Goal: Task Accomplishment & Management: Manage account settings

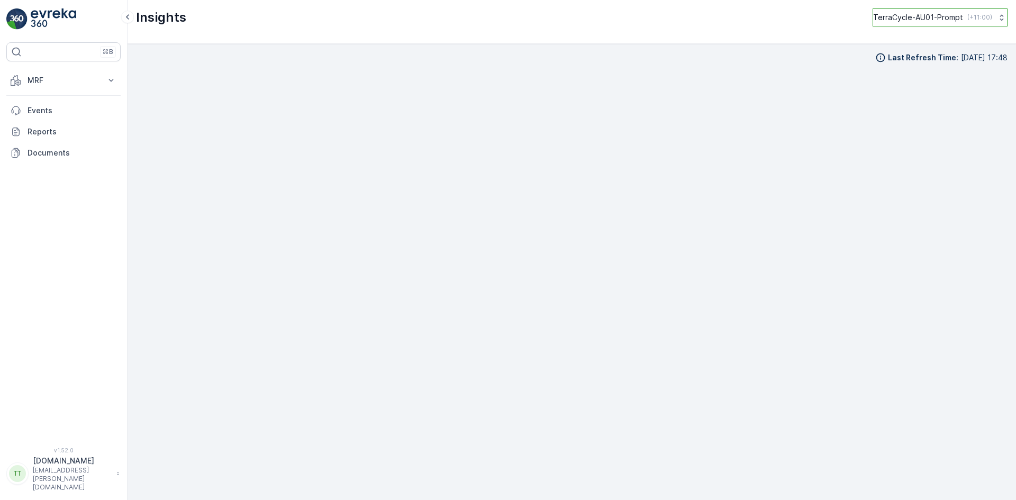
click at [889, 12] on p "TerraCycle-AU01-Prompt" at bounding box center [918, 17] width 90 height 11
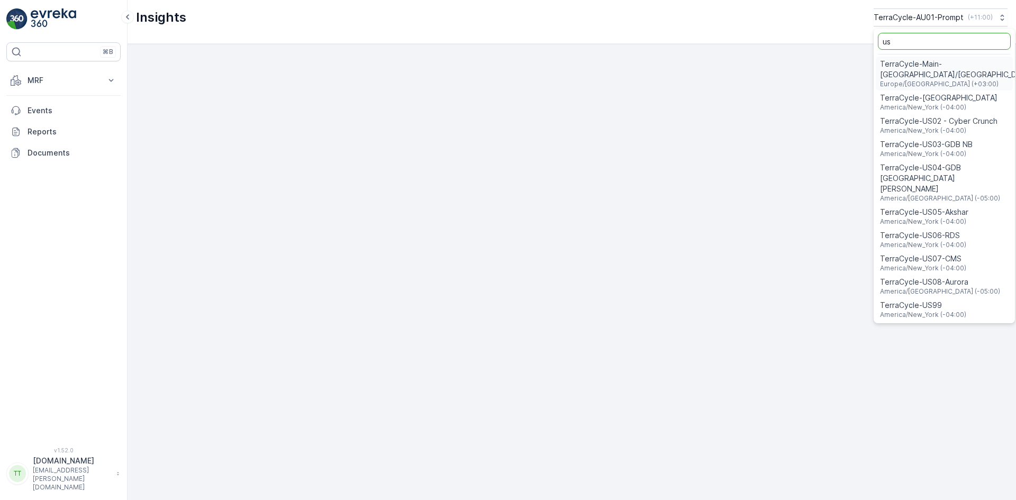
type input "us"
click at [927, 277] on span "TerraCycle-US08-Aurora" at bounding box center [940, 282] width 120 height 11
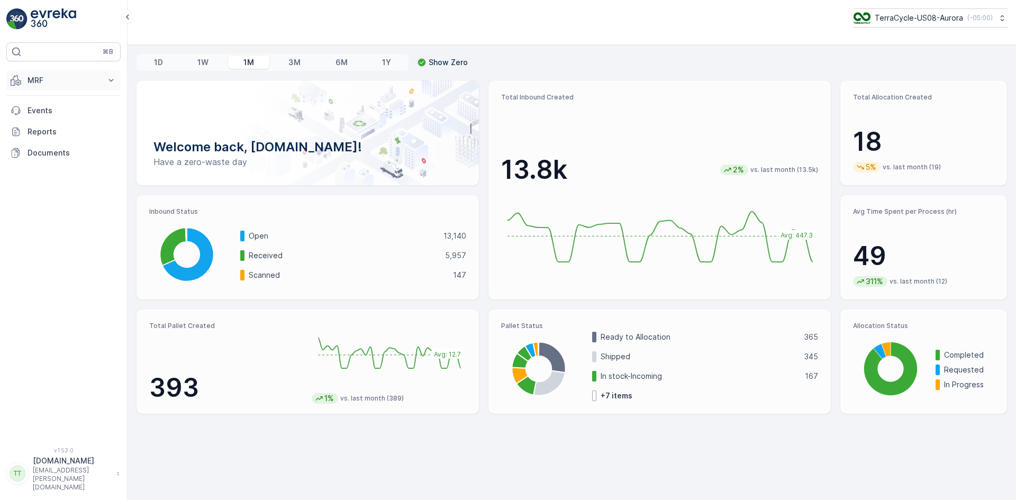
click at [52, 73] on button "MRF" at bounding box center [63, 80] width 114 height 21
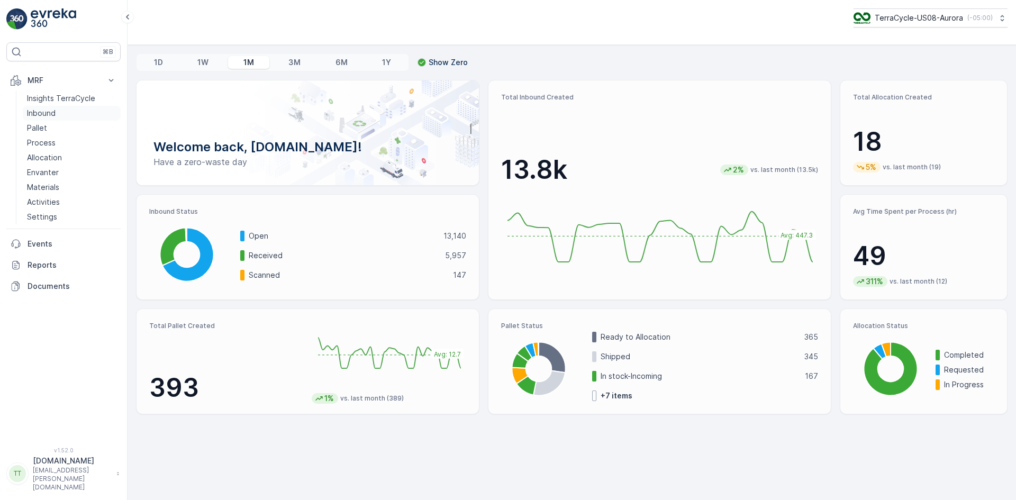
click at [47, 110] on p "Inbound" at bounding box center [41, 113] width 29 height 11
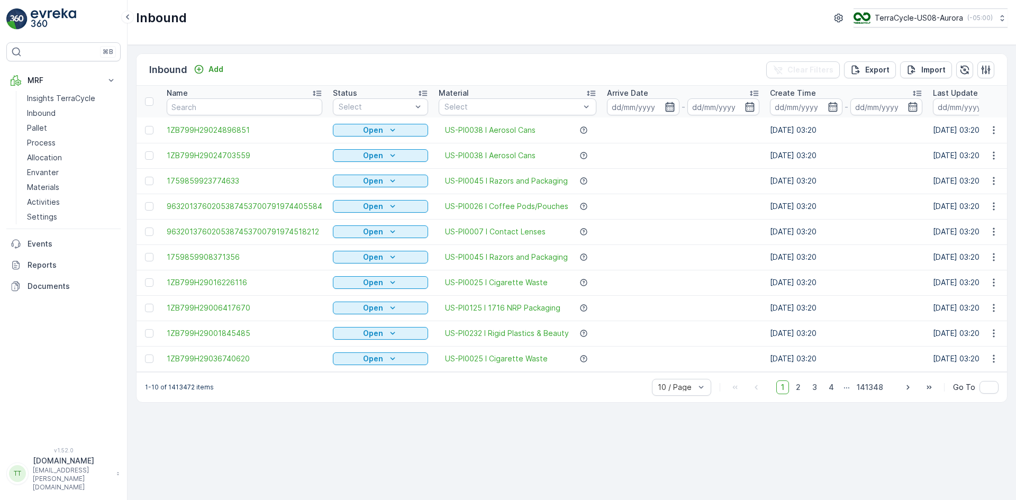
click at [665, 106] on icon "button" at bounding box center [669, 107] width 9 height 10
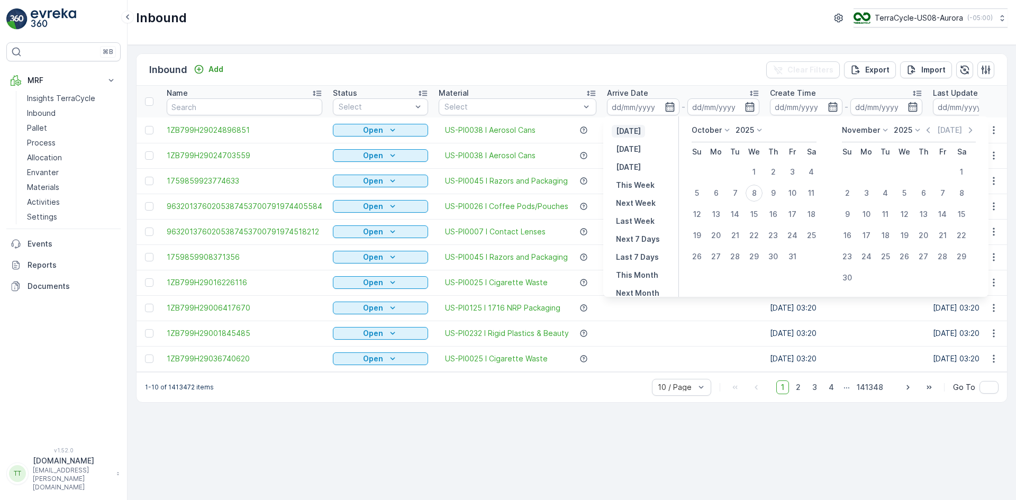
click at [641, 127] on p "Yesterday" at bounding box center [628, 131] width 25 height 11
type input "07.10.2025"
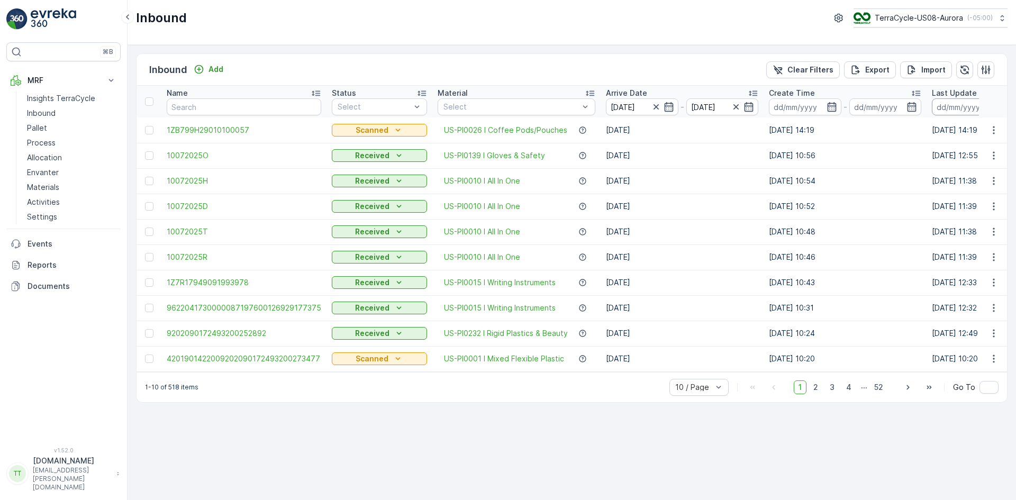
click at [936, 106] on input at bounding box center [968, 106] width 72 height 17
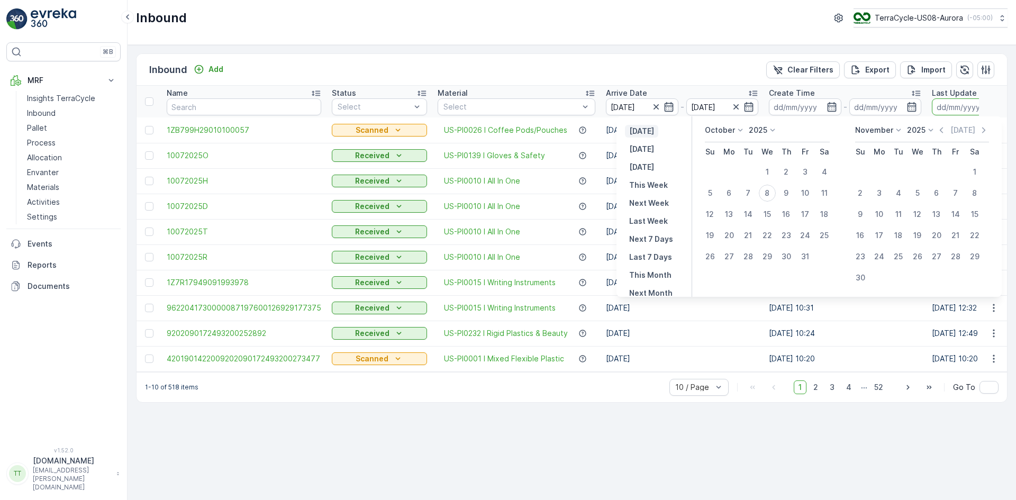
click at [654, 129] on p "Yesterday" at bounding box center [641, 131] width 25 height 11
type input "07.10.2025"
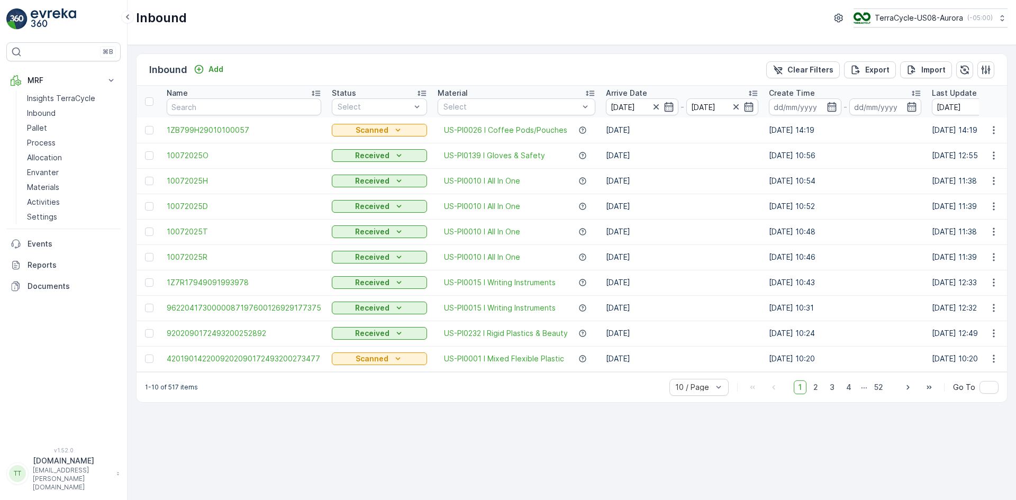
click at [655, 104] on icon "button" at bounding box center [656, 107] width 11 height 11
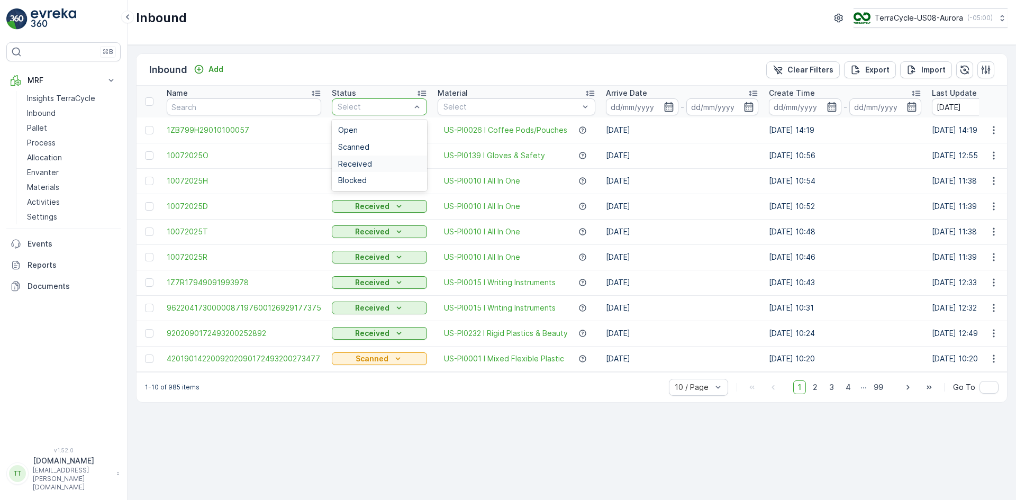
click at [370, 160] on div "Received" at bounding box center [379, 164] width 83 height 8
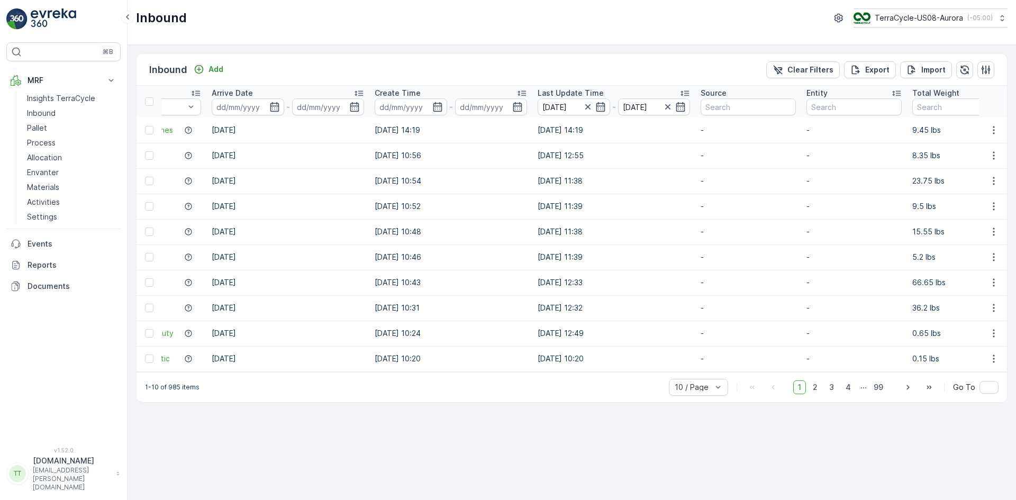
scroll to position [0, 397]
click at [581, 106] on icon "button" at bounding box center [583, 106] width 5 height 5
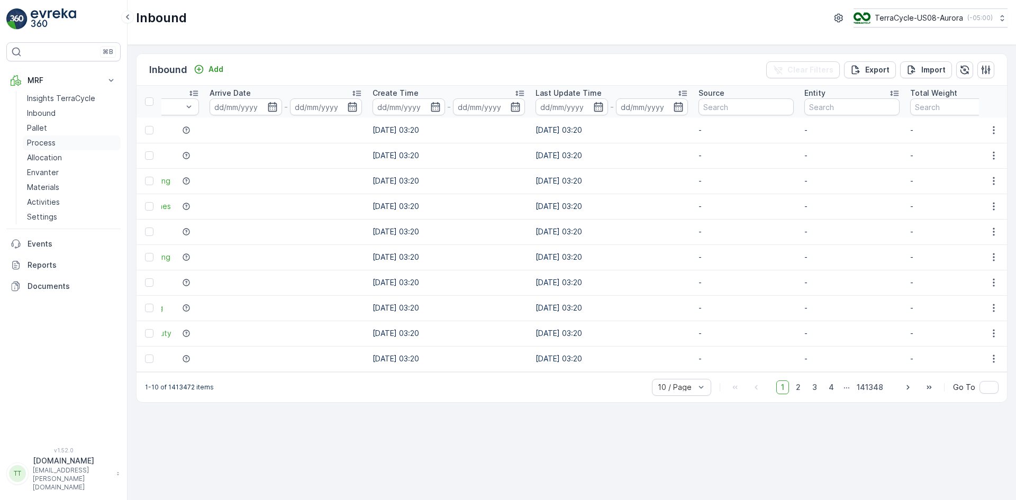
click at [63, 140] on link "Process" at bounding box center [72, 142] width 98 height 15
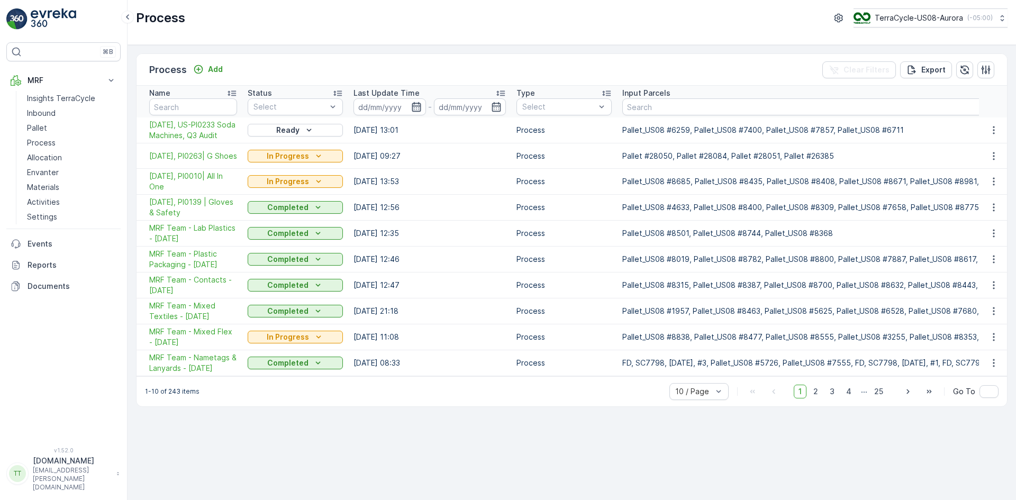
click at [414, 107] on icon "button" at bounding box center [416, 107] width 11 height 11
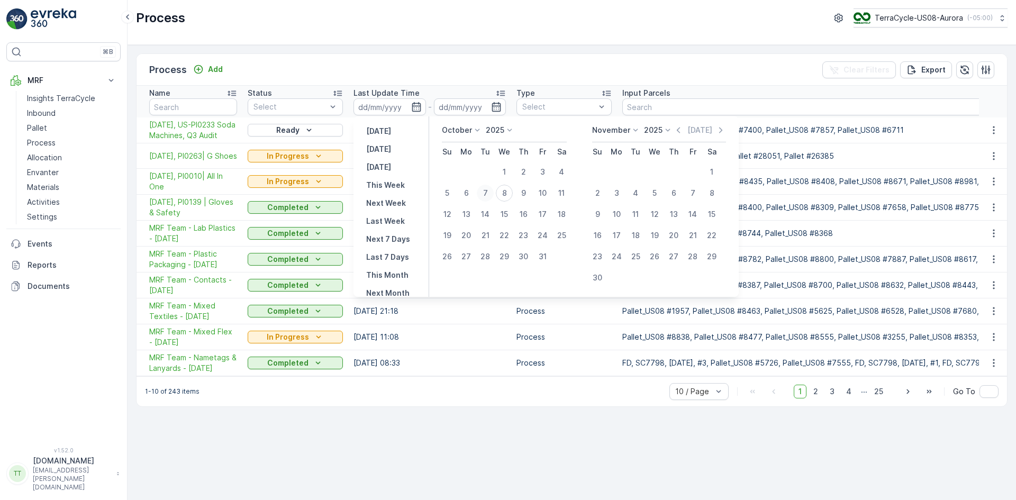
click at [487, 193] on div "7" at bounding box center [485, 193] width 17 height 17
type input "07.10.2025"
click at [507, 193] on div "8" at bounding box center [504, 193] width 17 height 17
type input "08.10.2025"
click at [485, 190] on div "7" at bounding box center [485, 193] width 17 height 17
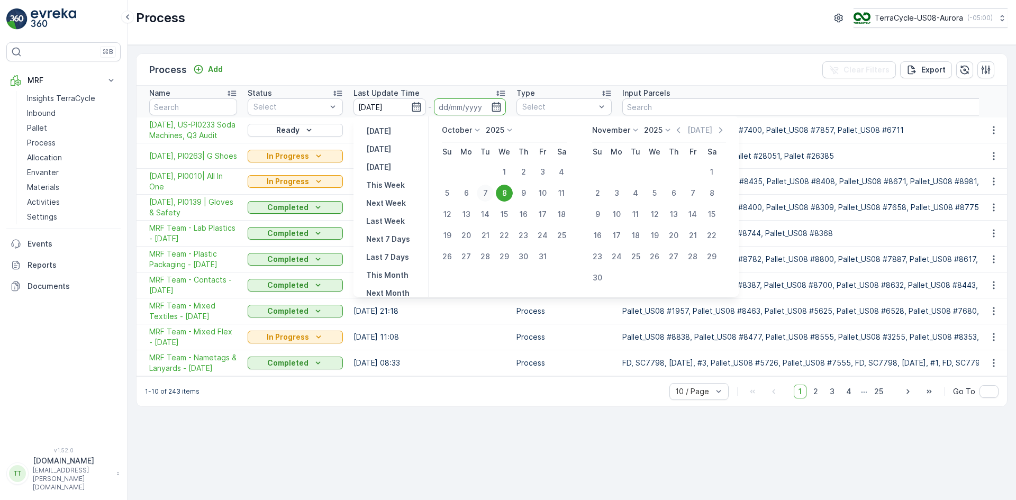
type input "07.10.2025"
click at [504, 190] on div "8" at bounding box center [504, 193] width 17 height 17
type input "08.10.2025"
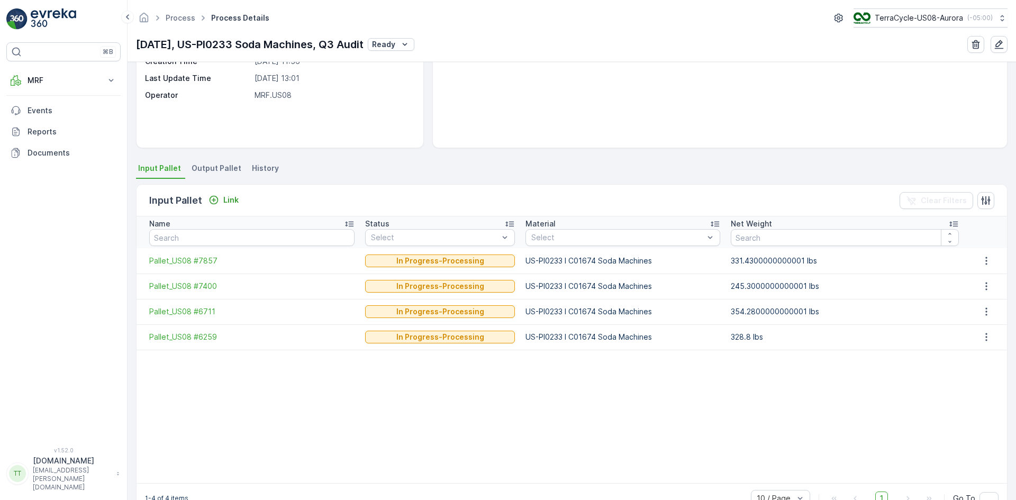
scroll to position [159, 0]
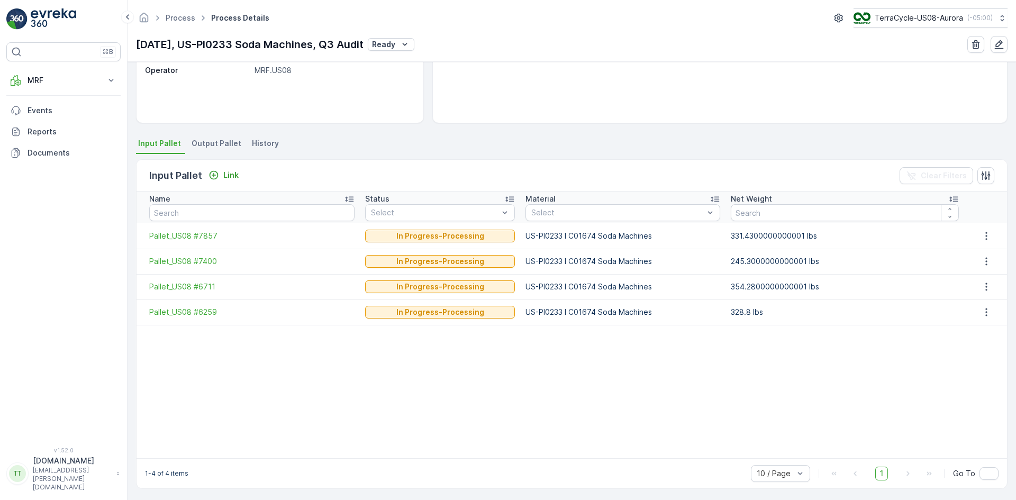
click at [256, 143] on span "History" at bounding box center [265, 143] width 27 height 11
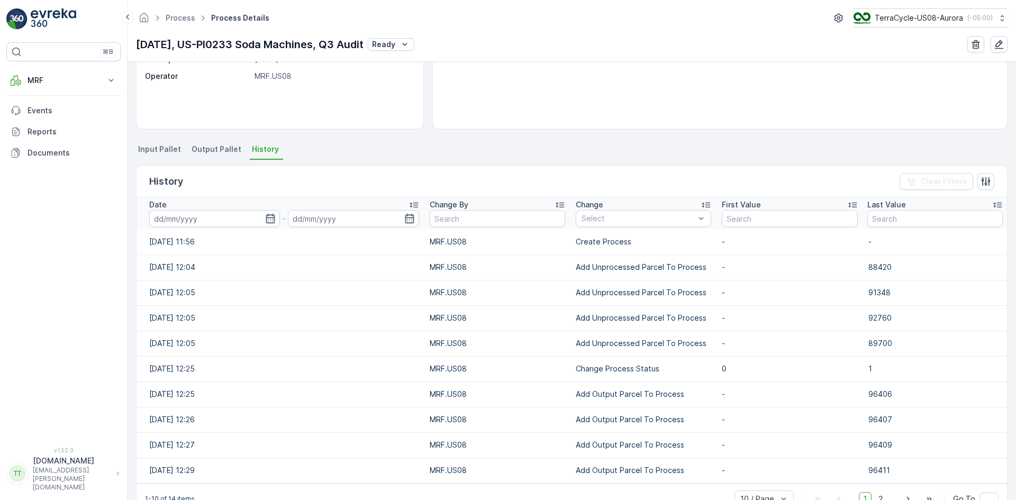
scroll to position [153, 0]
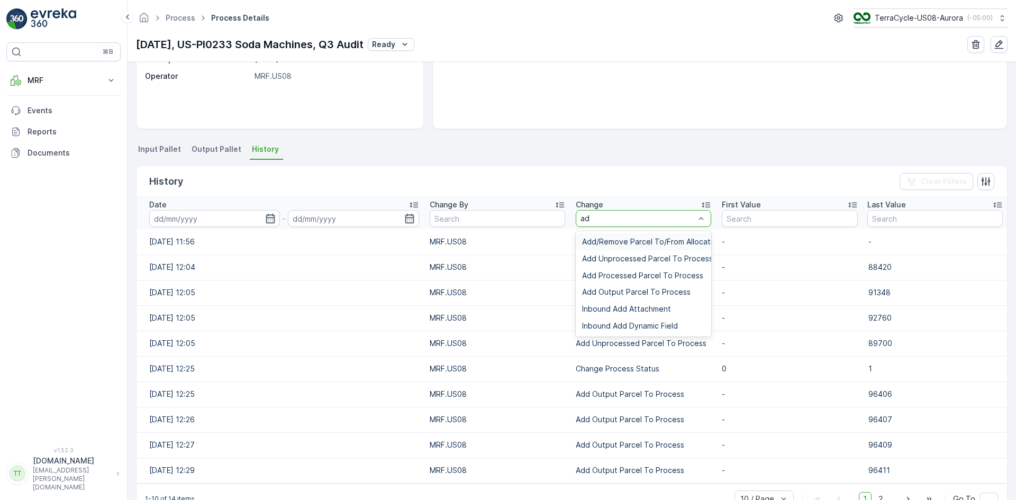
type input "add"
click at [610, 260] on span "Add Unprocessed Parcel To Process" at bounding box center [647, 259] width 131 height 8
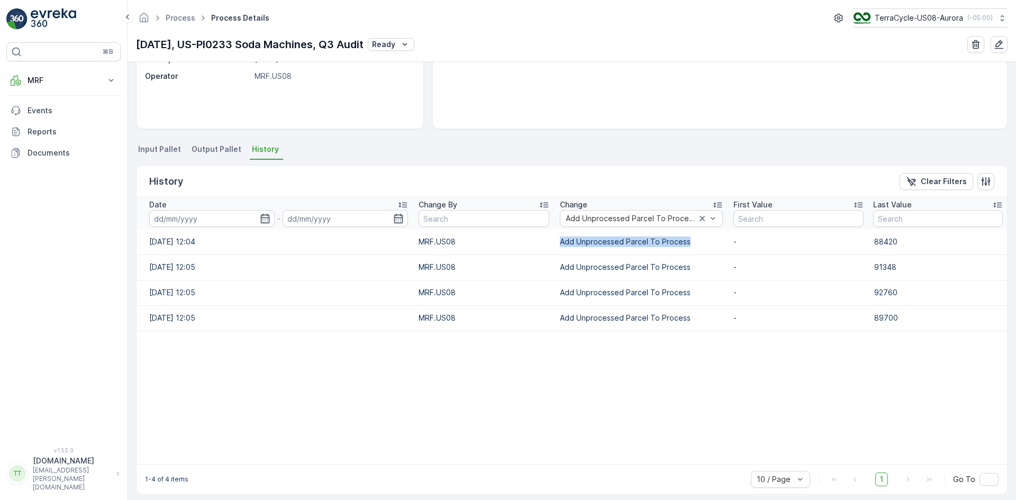
drag, startPoint x: 551, startPoint y: 243, endPoint x: 680, endPoint y: 239, distance: 129.2
click at [680, 239] on td "Add Unprocessed Parcel To Process" at bounding box center [642, 241] width 174 height 25
copy p "Add Unprocessed Parcel To Process"
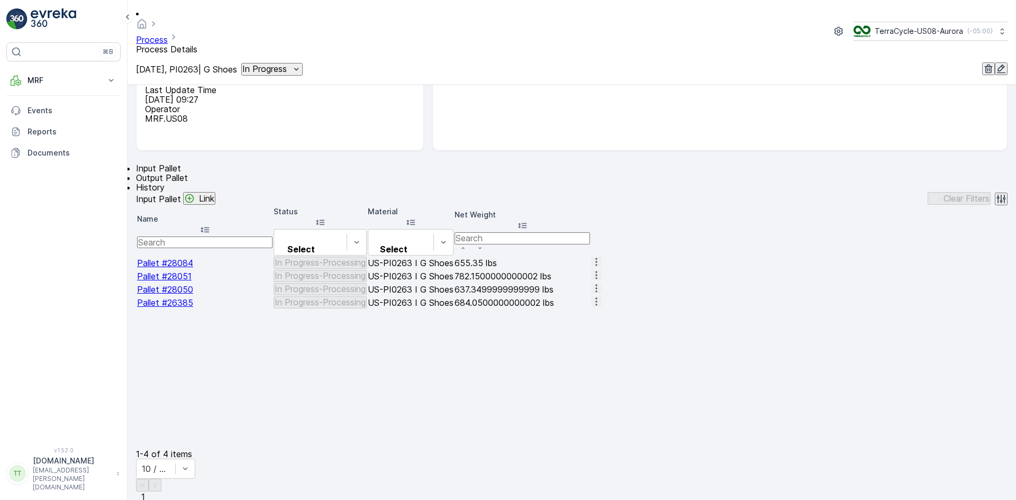
scroll to position [159, 0]
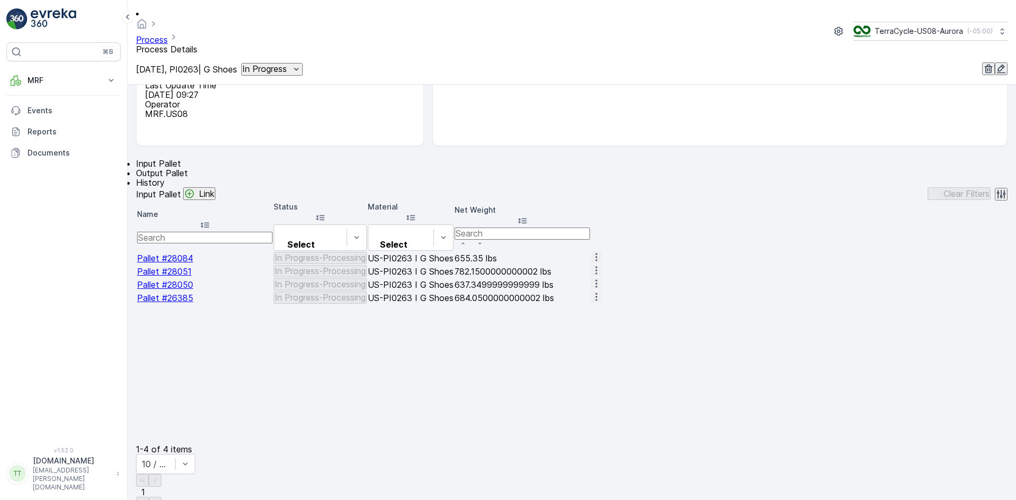
click at [165, 177] on span "History" at bounding box center [150, 182] width 29 height 11
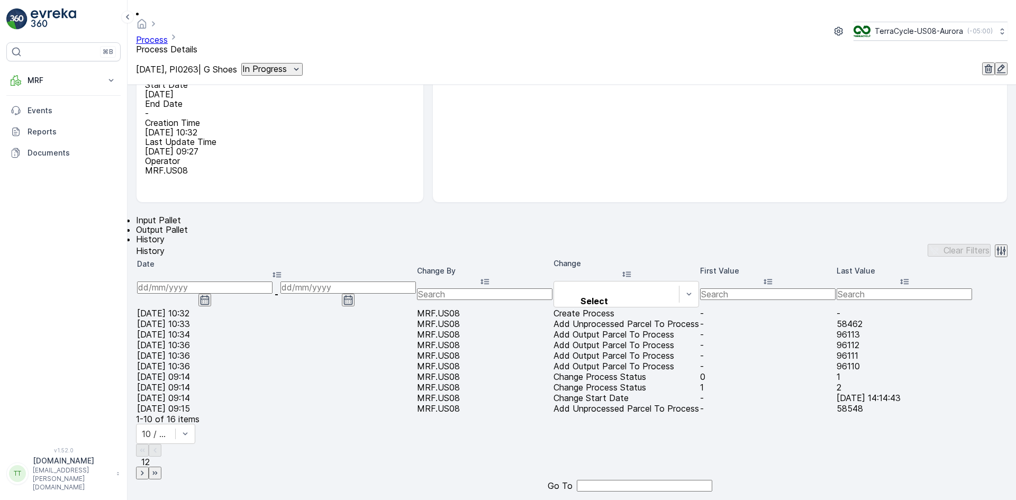
scroll to position [153, 0]
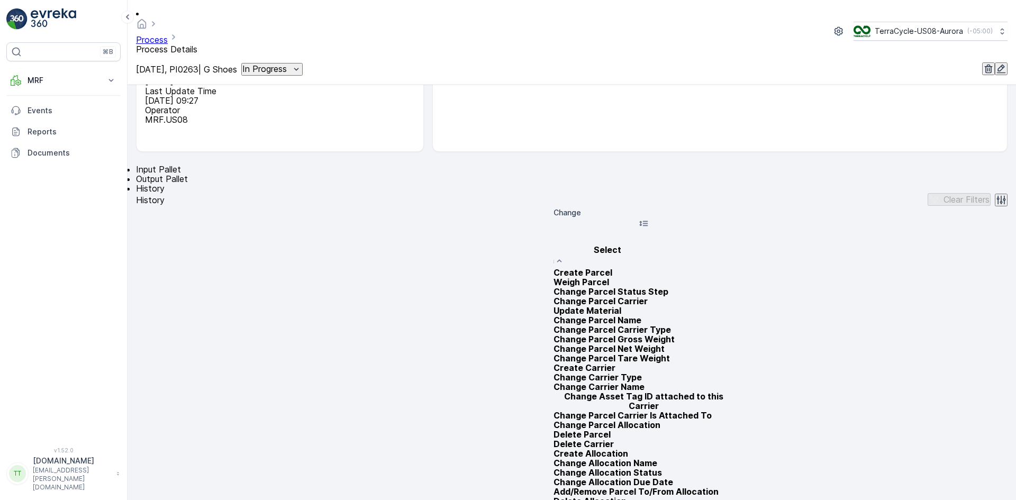
type input "Add Unprocessed Parcel To Process"
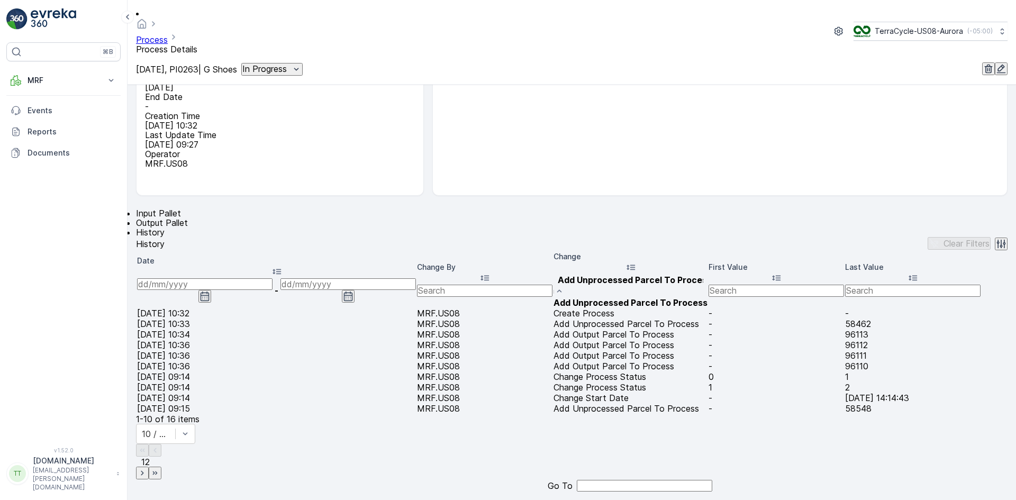
click at [613, 297] on span "Add Unprocessed Parcel To Process" at bounding box center [630, 302] width 154 height 11
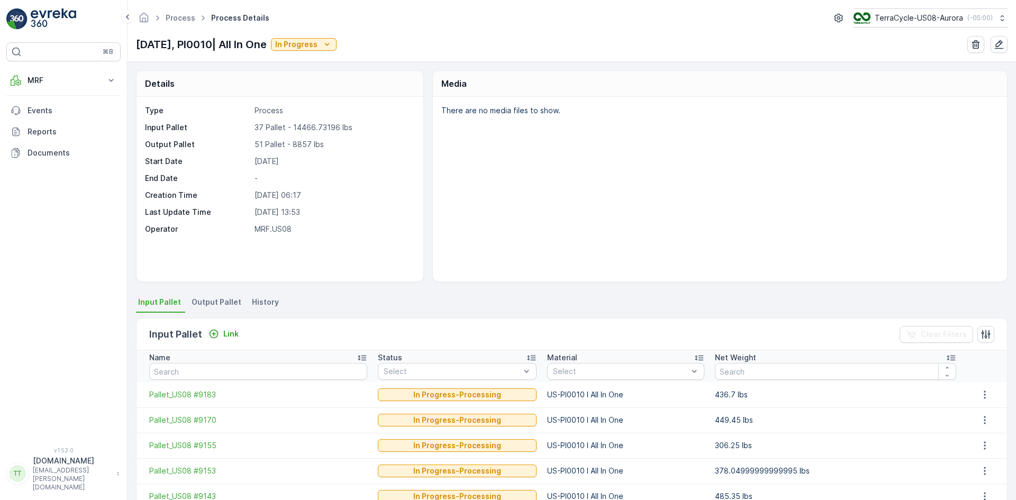
click at [272, 302] on span "History" at bounding box center [265, 302] width 27 height 11
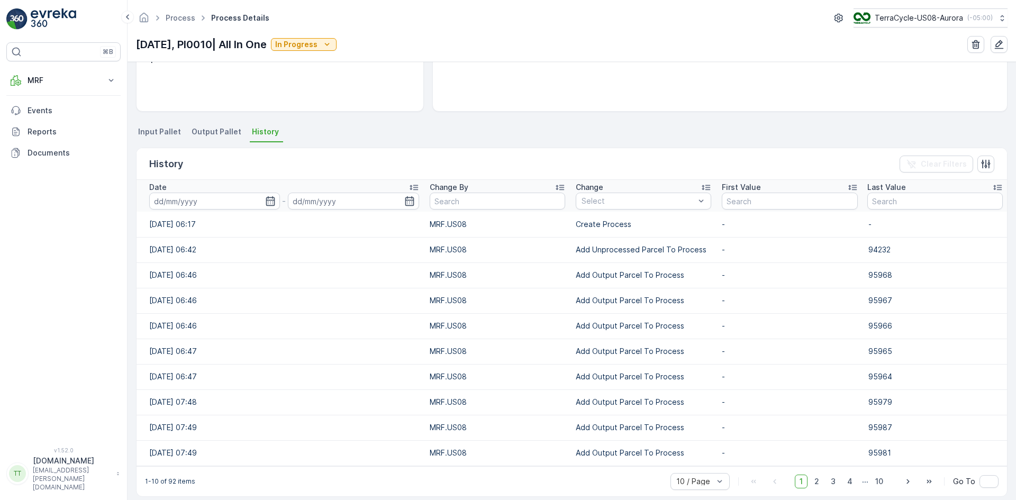
scroll to position [181, 0]
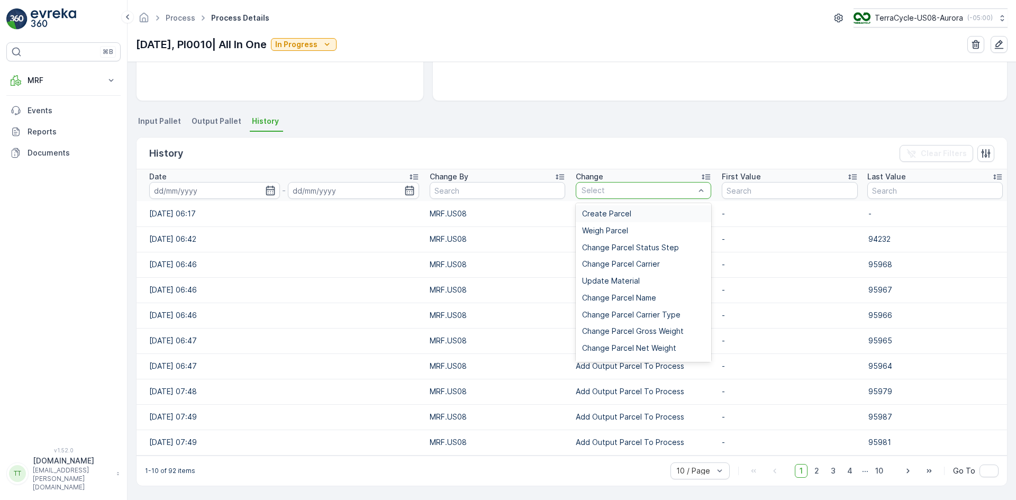
type input "Add Unprocessed Parcel To Process"
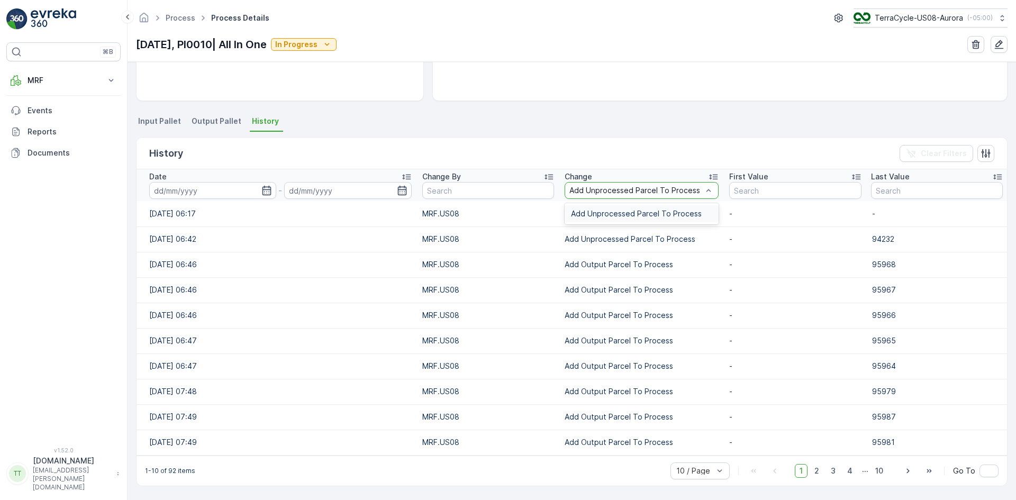
click at [593, 212] on span "Add Unprocessed Parcel To Process" at bounding box center [636, 214] width 131 height 8
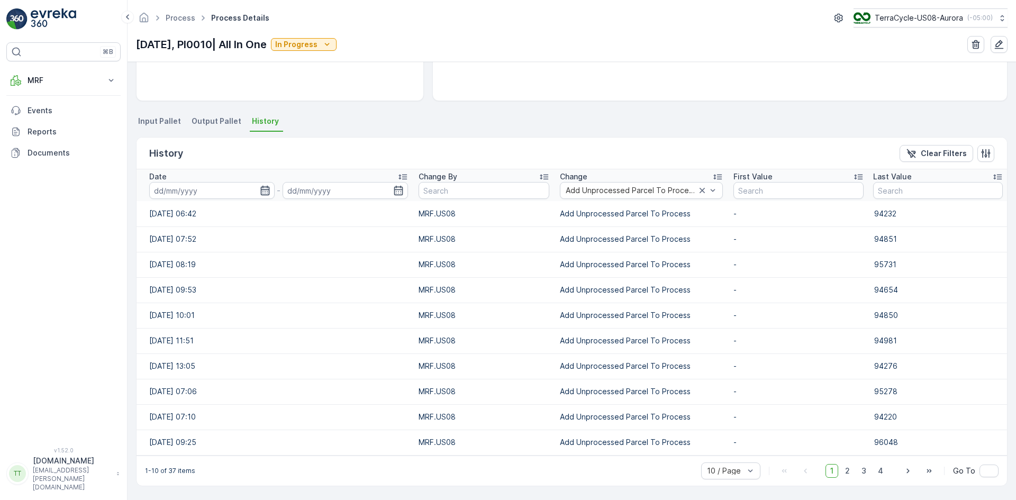
click at [262, 192] on icon "button" at bounding box center [265, 191] width 9 height 10
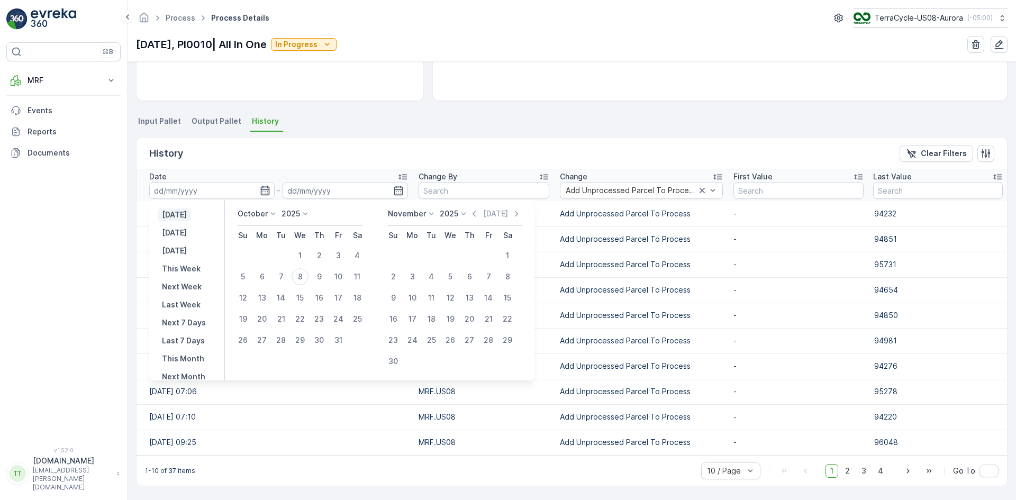
click at [183, 215] on p "Yesterday" at bounding box center [174, 215] width 25 height 11
type input "07.10.2025"
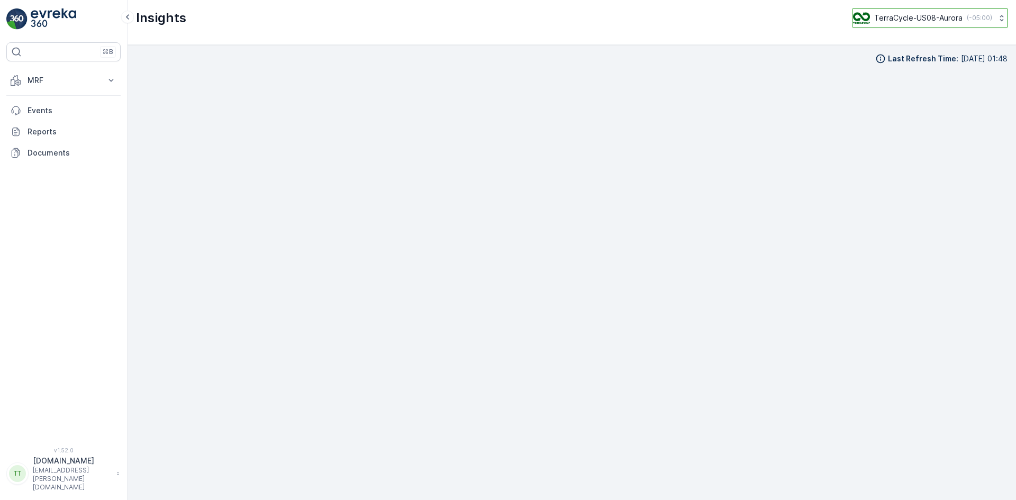
click at [904, 20] on p "TerraCycle-US08-Aurora" at bounding box center [918, 18] width 88 height 11
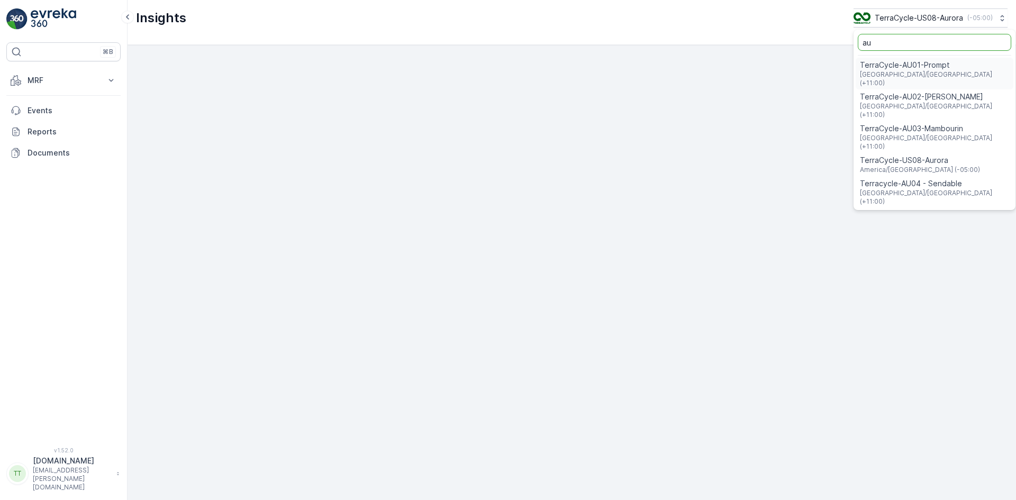
type input "au"
click at [924, 92] on span "TerraCycle-AU02-[PERSON_NAME]" at bounding box center [934, 97] width 149 height 11
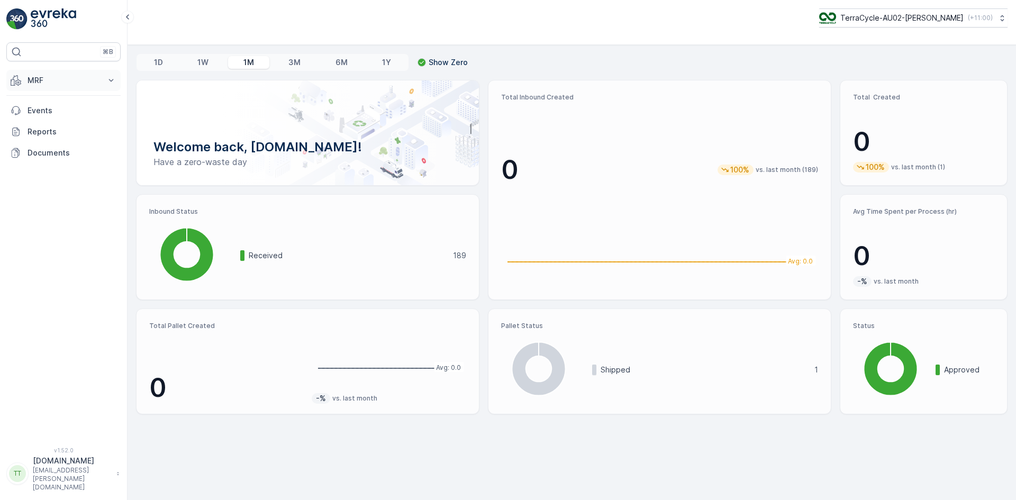
click at [39, 75] on p "MRF" at bounding box center [64, 80] width 72 height 11
click at [42, 114] on p "Inbound" at bounding box center [41, 113] width 29 height 11
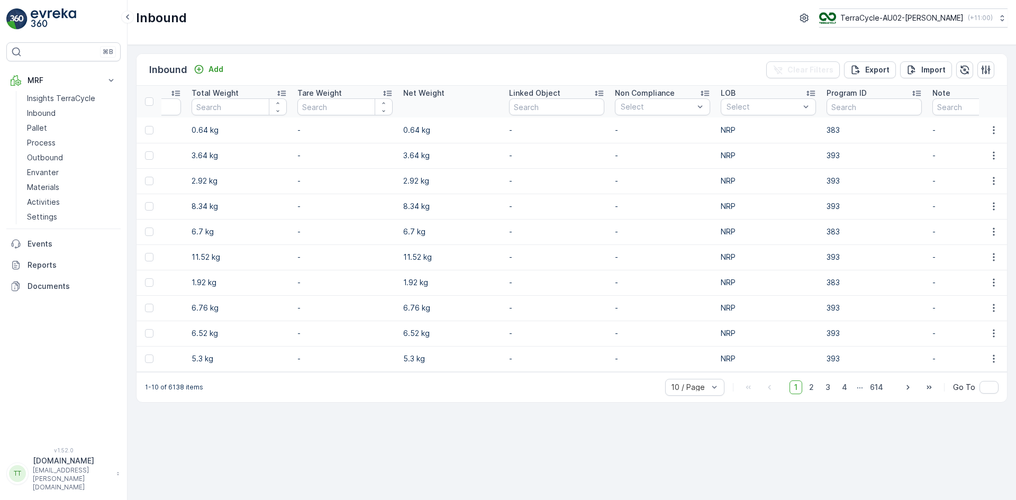
scroll to position [0, 1202]
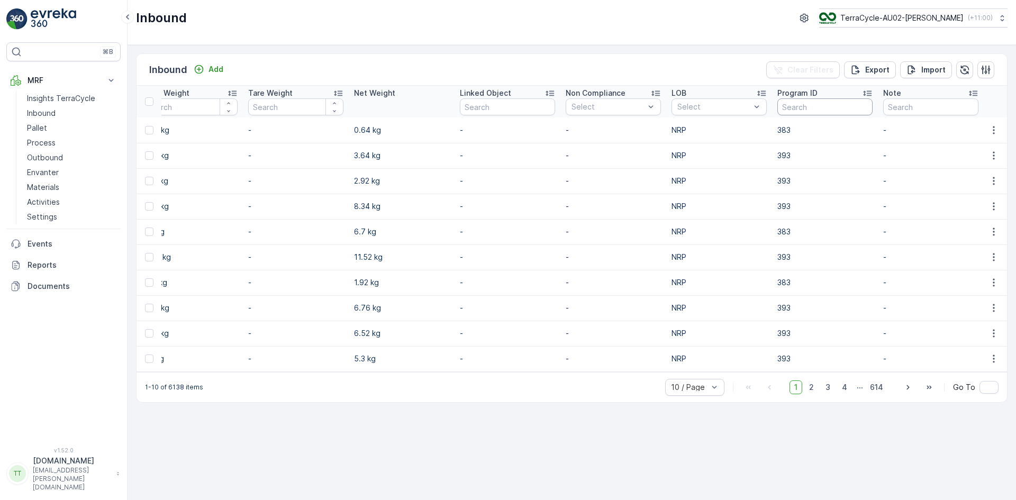
click at [790, 109] on input "text" at bounding box center [824, 106] width 95 height 17
type input "1086"
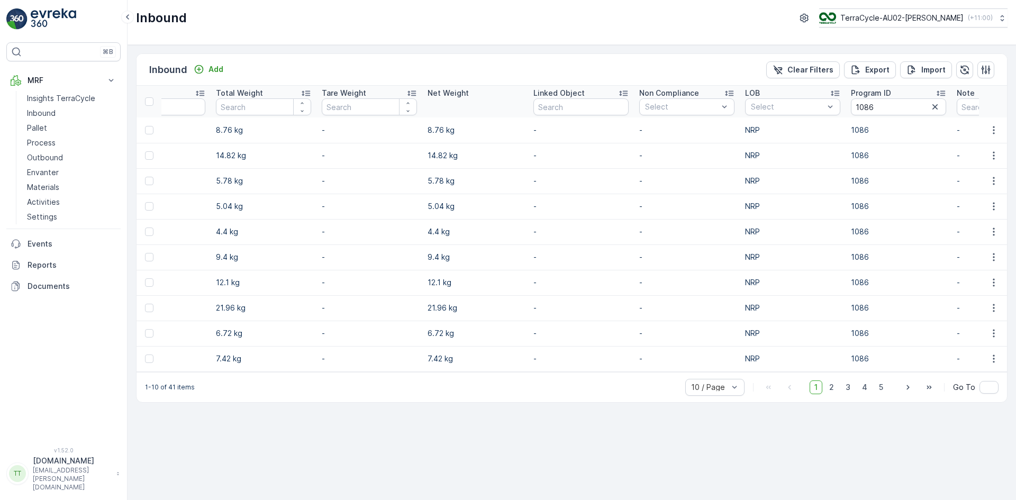
scroll to position [0, 1176]
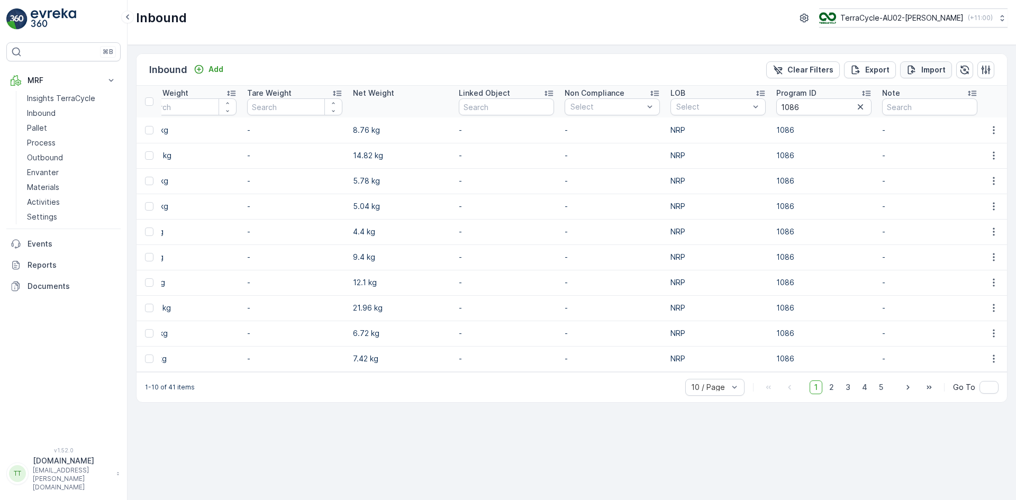
click at [924, 68] on p "Import" at bounding box center [933, 70] width 24 height 11
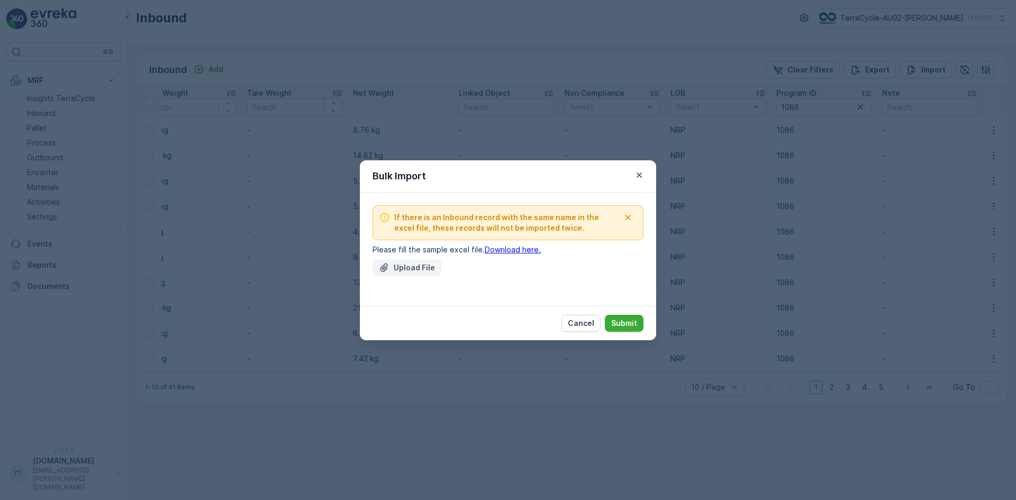
click at [398, 266] on p "Upload File" at bounding box center [414, 267] width 41 height 11
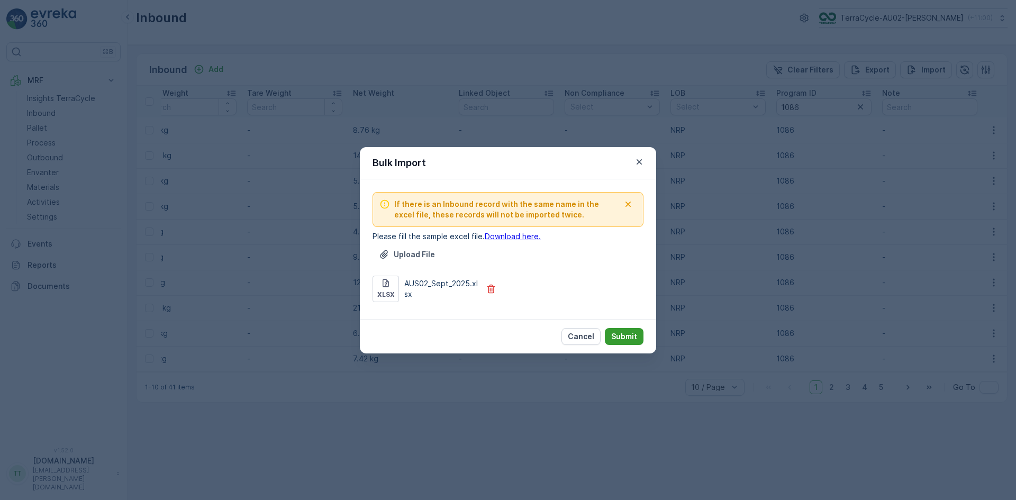
click at [620, 332] on p "Submit" at bounding box center [624, 336] width 26 height 11
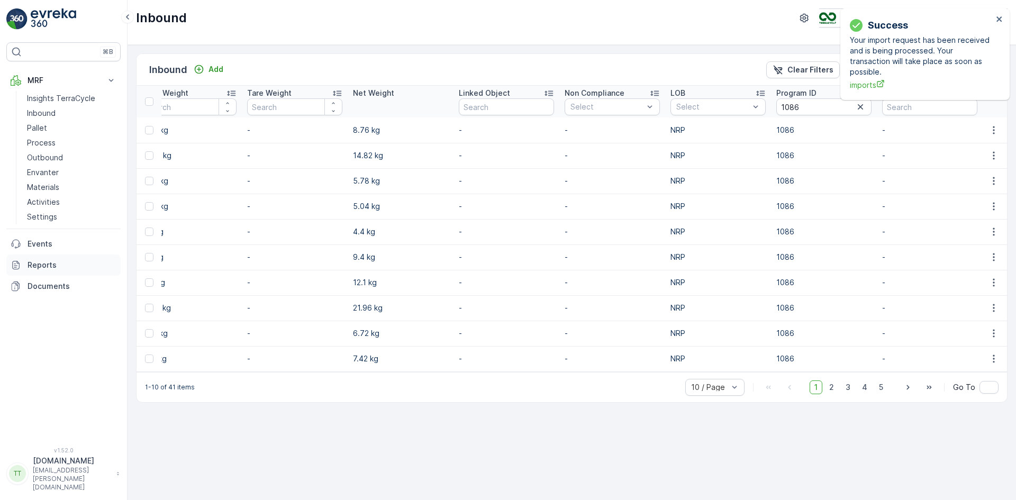
click at [64, 265] on p "Reports" at bounding box center [72, 265] width 89 height 11
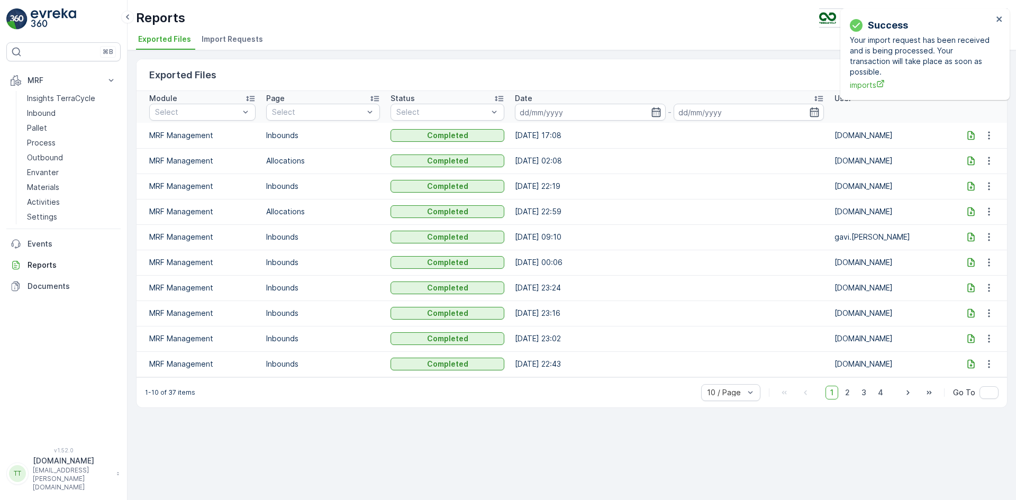
click at [230, 35] on span "Import Requests" at bounding box center [232, 39] width 61 height 11
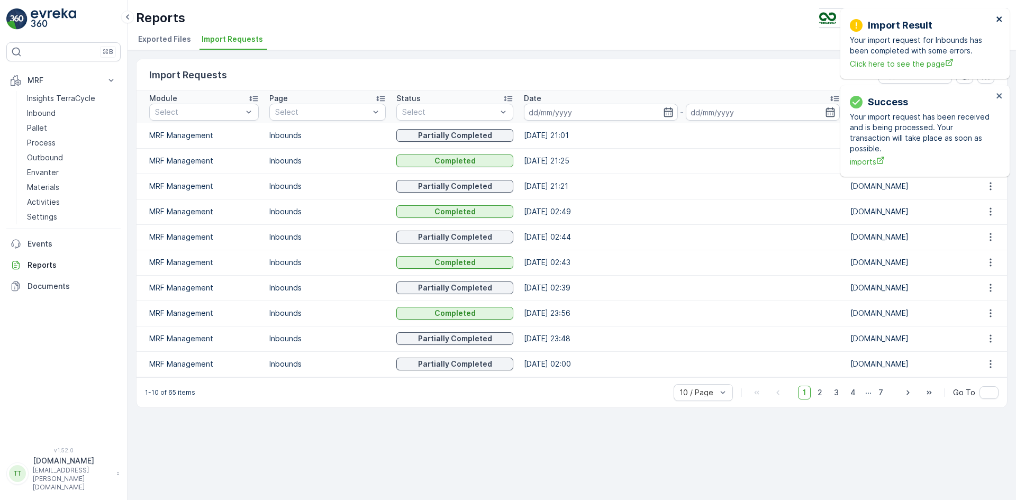
click at [999, 19] on icon "close" at bounding box center [998, 18] width 5 height 5
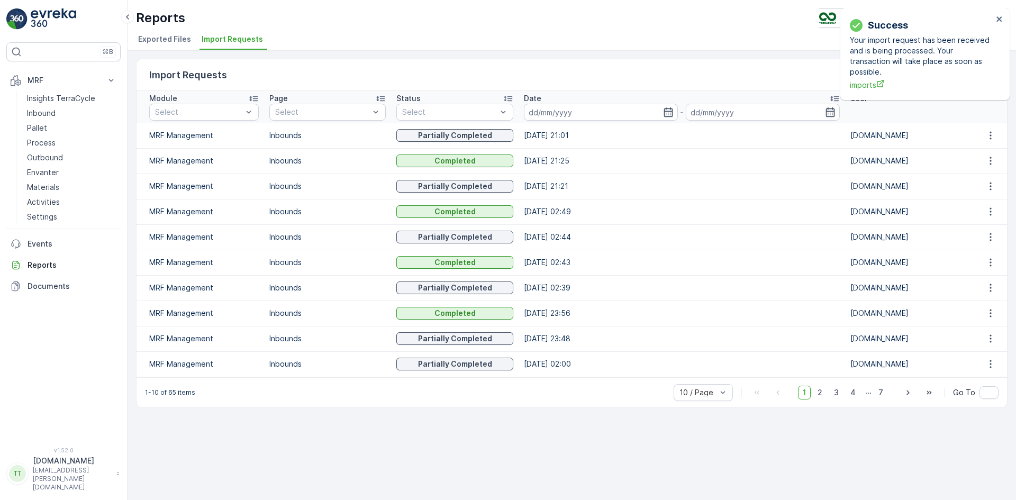
click at [998, 18] on div "Success Your import request has been received and is being processed. Your tran…" at bounding box center [924, 54] width 169 height 92
click at [993, 138] on icon "button" at bounding box center [990, 135] width 11 height 11
click at [986, 146] on span "See More Details" at bounding box center [980, 151] width 61 height 11
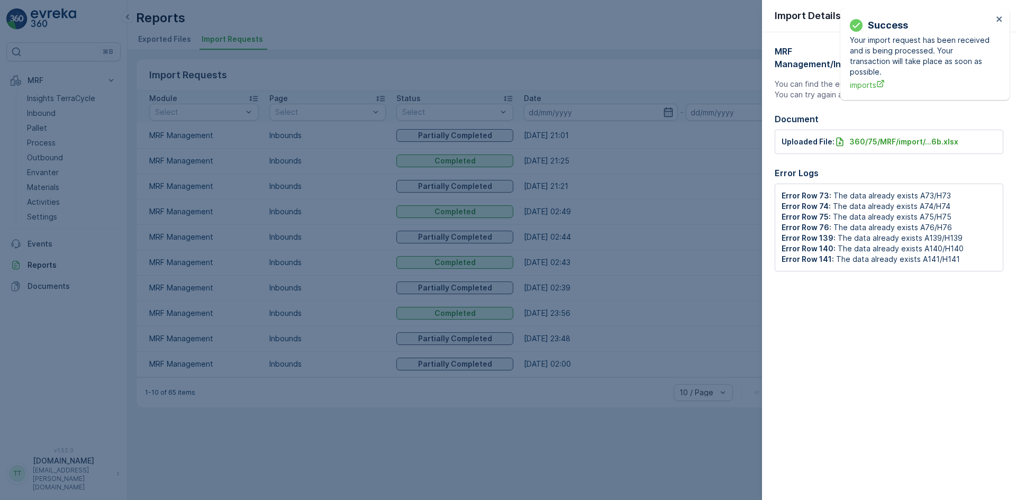
click at [995, 20] on div "Success Your import request has been received and is being processed. Your tran…" at bounding box center [921, 54] width 149 height 79
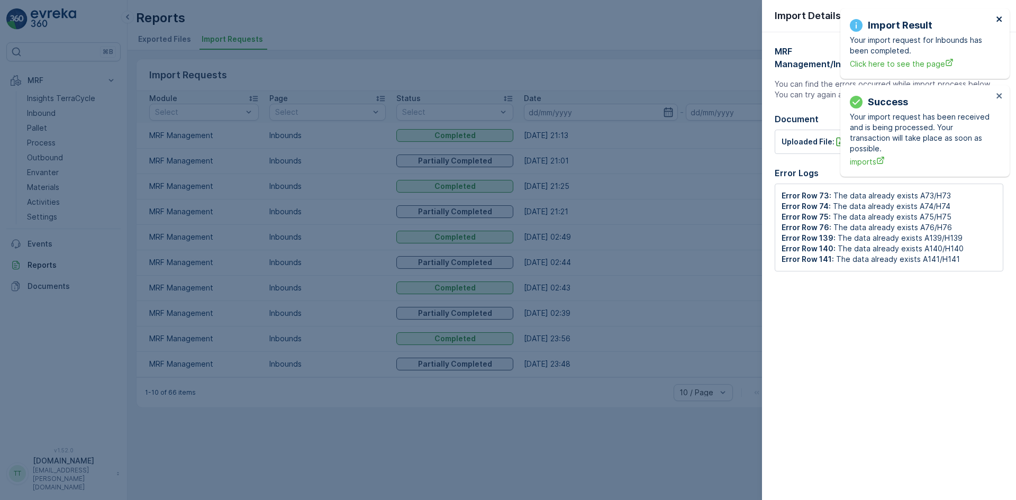
click at [997, 16] on icon "close" at bounding box center [999, 19] width 7 height 8
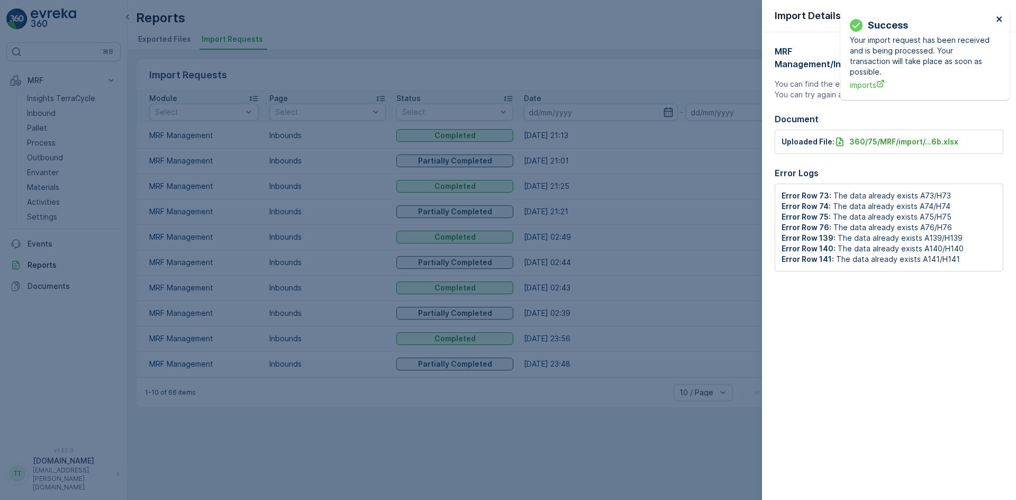
click at [997, 15] on icon "close" at bounding box center [999, 19] width 7 height 8
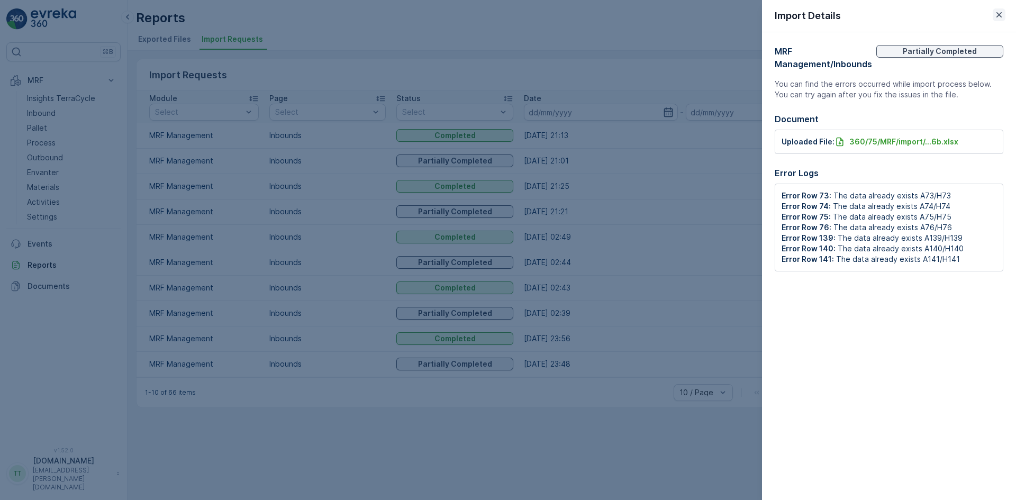
click at [1001, 16] on icon "button" at bounding box center [999, 15] width 11 height 11
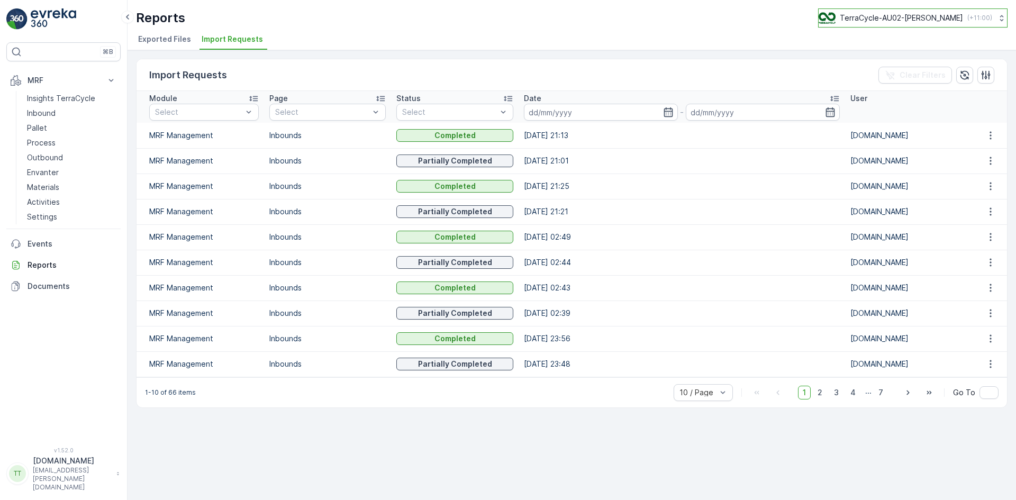
click at [929, 15] on p "TerraCycle-AU02-[PERSON_NAME]" at bounding box center [901, 18] width 123 height 11
type input "bt"
click at [862, 75] on span "EST (-05:00)" at bounding box center [862, 74] width 75 height 8
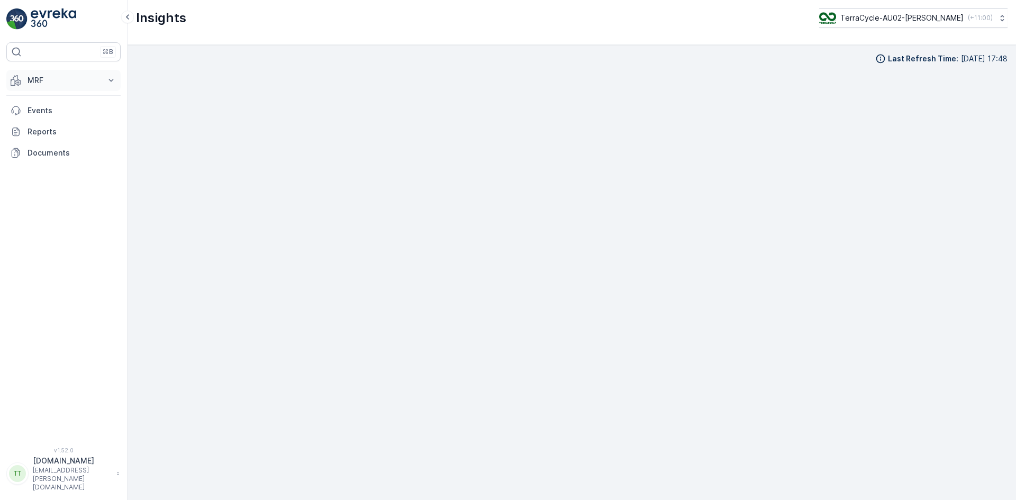
click at [48, 76] on p "MRF" at bounding box center [64, 80] width 72 height 11
click at [43, 110] on p "Inbound" at bounding box center [41, 113] width 29 height 11
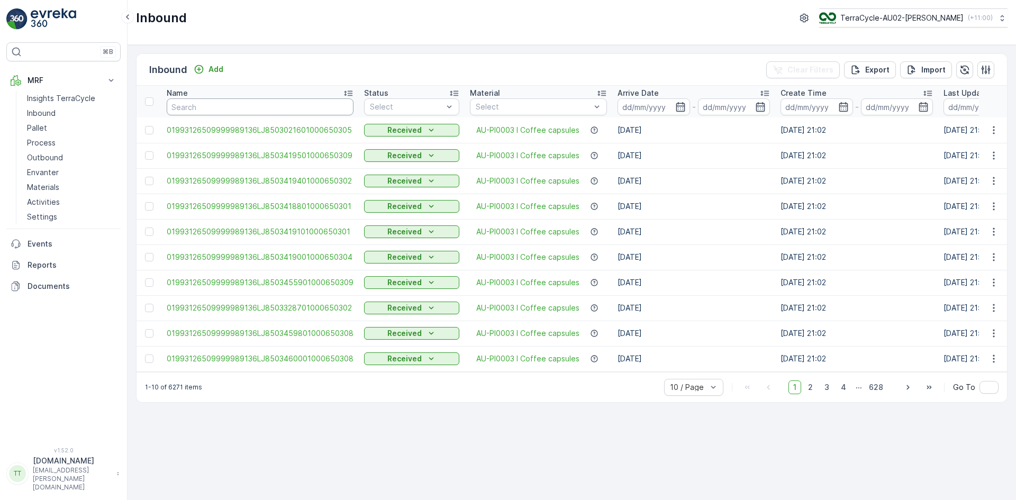
click at [216, 105] on input "text" at bounding box center [260, 106] width 187 height 17
paste input "01993126509999989136LJ8501759601000650307"
type input "01993126509999989136LJ8501759601000650307"
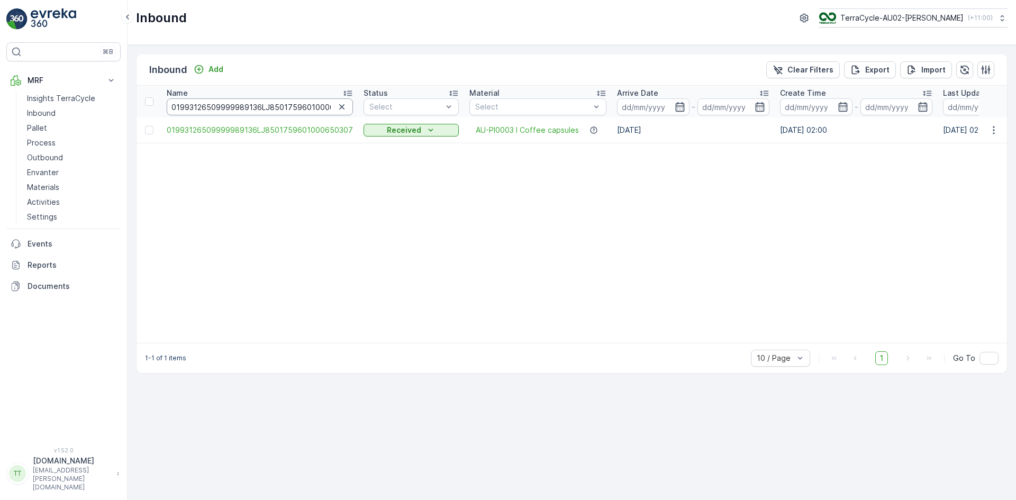
click at [243, 105] on input "01993126509999989136LJ8501759601000650307" at bounding box center [260, 106] width 186 height 17
paste input "0539201000650300"
type input "01993126509999989136LJ8500539201000650300"
click at [224, 107] on input "01993126509999989136LJ8500539201000650300" at bounding box center [260, 106] width 186 height 17
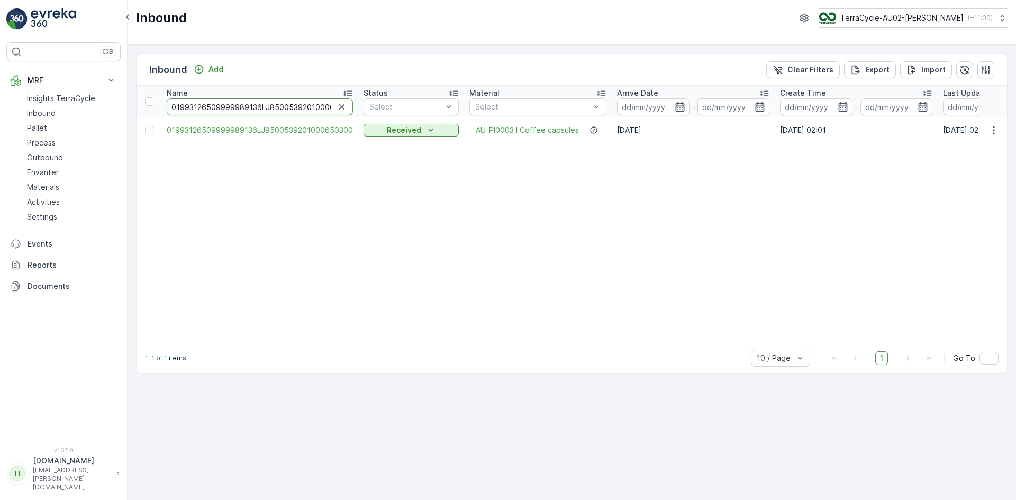
paste input "1692535796684297"
type input "1692535796684297"
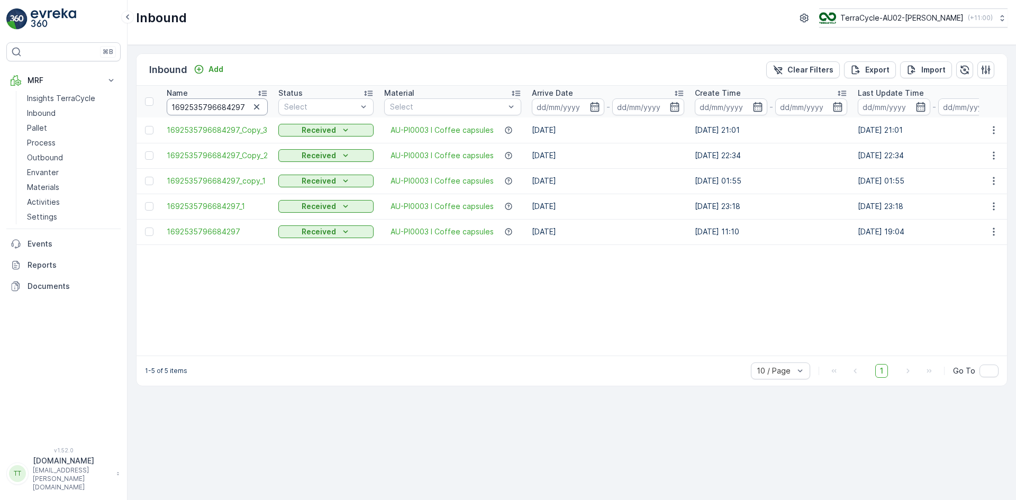
click at [182, 111] on input "1692535796684297" at bounding box center [217, 106] width 101 height 17
paste input "01993126509999989136LJ8502155201000650306"
type input "01993126509999989136LJ8502155201000650306"
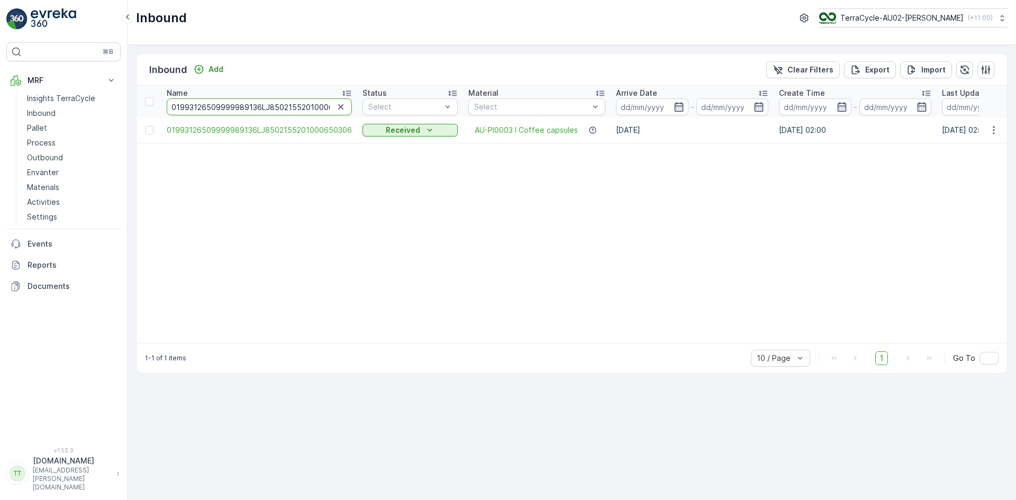
click at [257, 110] on input "01993126509999989136LJ8502155201000650306" at bounding box center [259, 106] width 185 height 17
paste input "0517201000650308"
type input "01993126509999989136LJ8500517201000650308"
click at [221, 108] on input "01993126509999989136LJ8500517201000650308" at bounding box center [260, 106] width 186 height 17
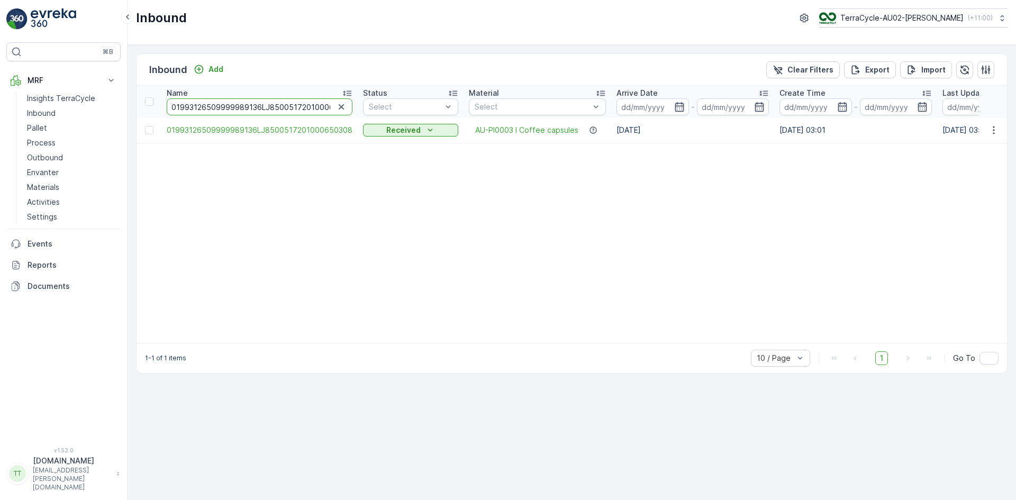
paste input "3456101000650302"
type input "01993126509999989136LJ8503456101000650302"
click at [286, 109] on input "01993126509999989136LJ8503456101000650302" at bounding box center [259, 106] width 185 height 17
paste input "19001000650304"
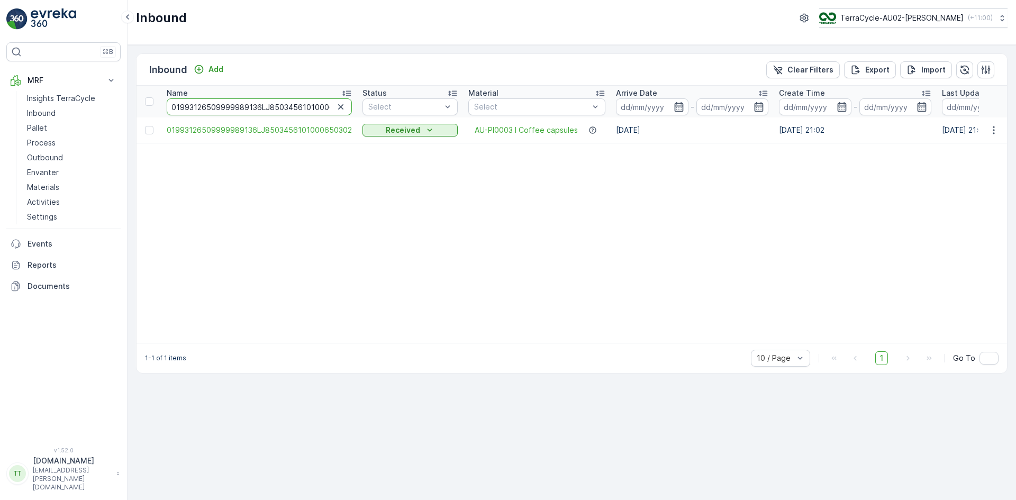
type input "01993126509999989136LJ8503419001000650304"
click at [925, 72] on p "Import" at bounding box center [933, 70] width 24 height 11
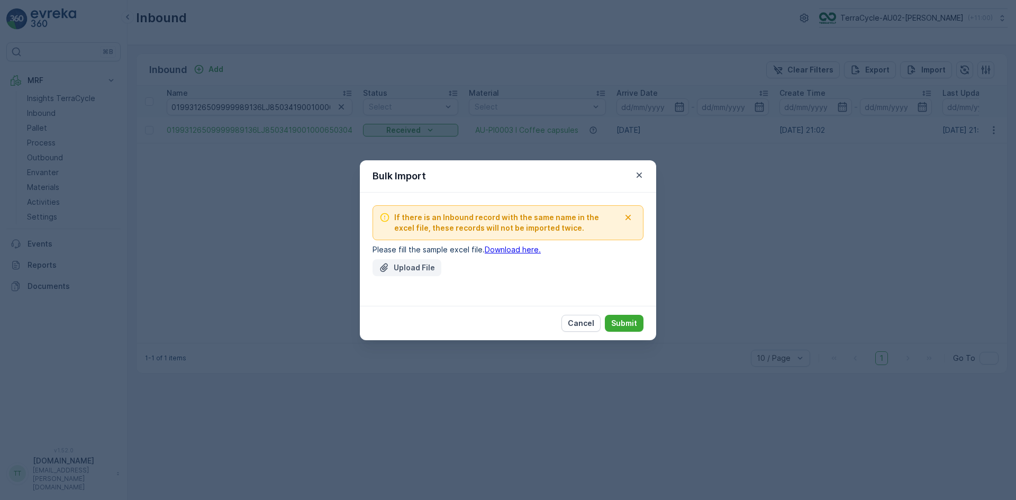
click at [399, 271] on p "Upload File" at bounding box center [414, 267] width 41 height 11
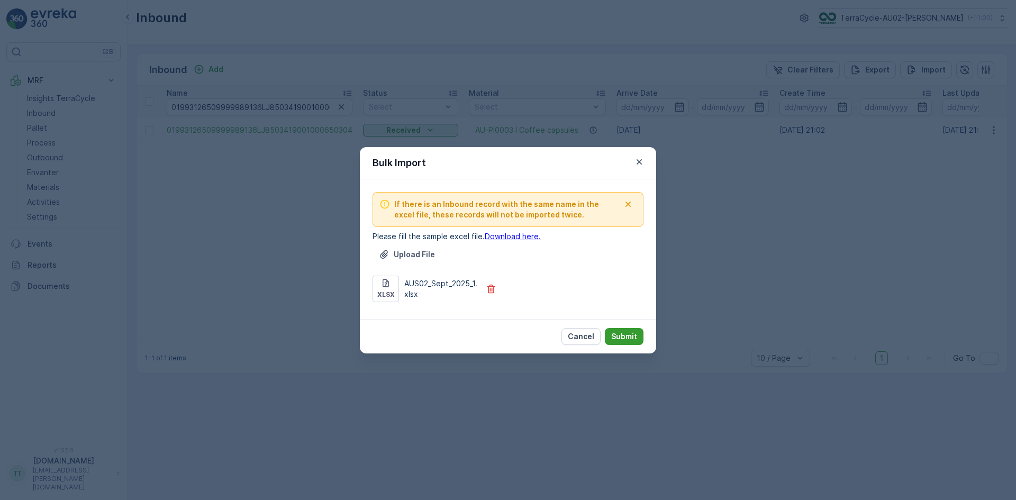
click at [619, 335] on p "Submit" at bounding box center [624, 336] width 26 height 11
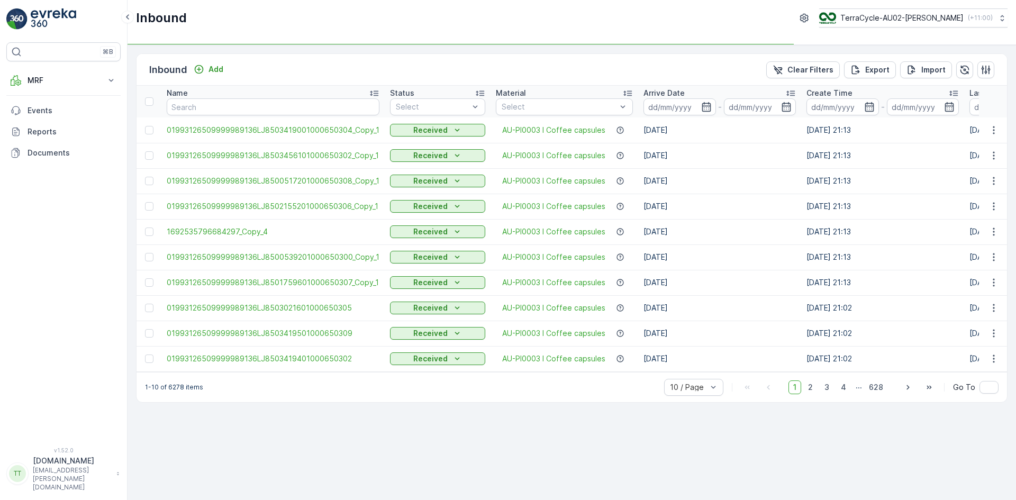
type input "01993126509999989136LJ8503419001000650304"
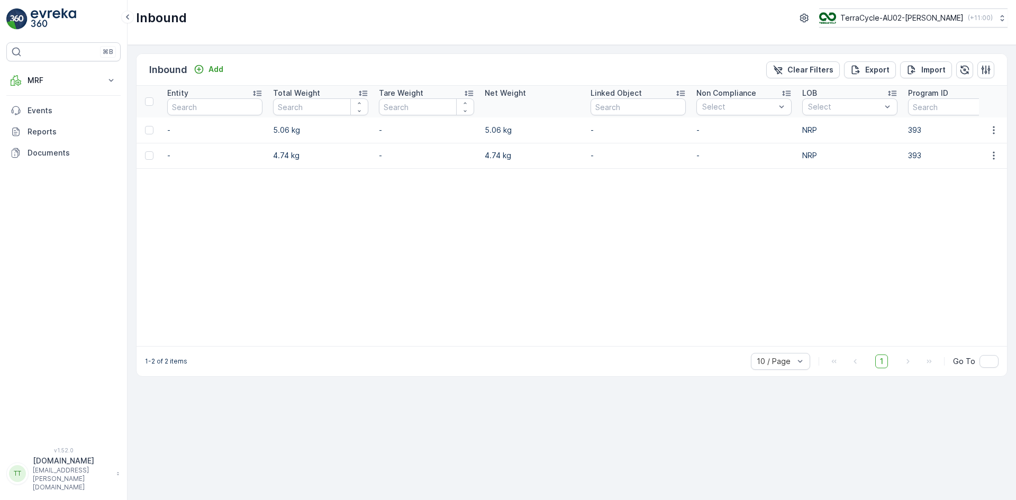
scroll to position [0, 1116]
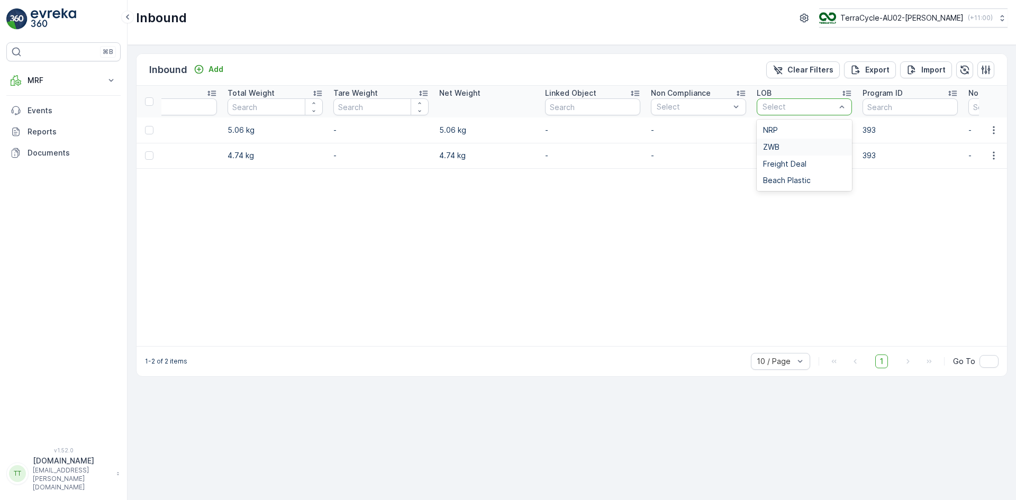
click at [779, 148] on div "ZWB" at bounding box center [804, 147] width 83 height 8
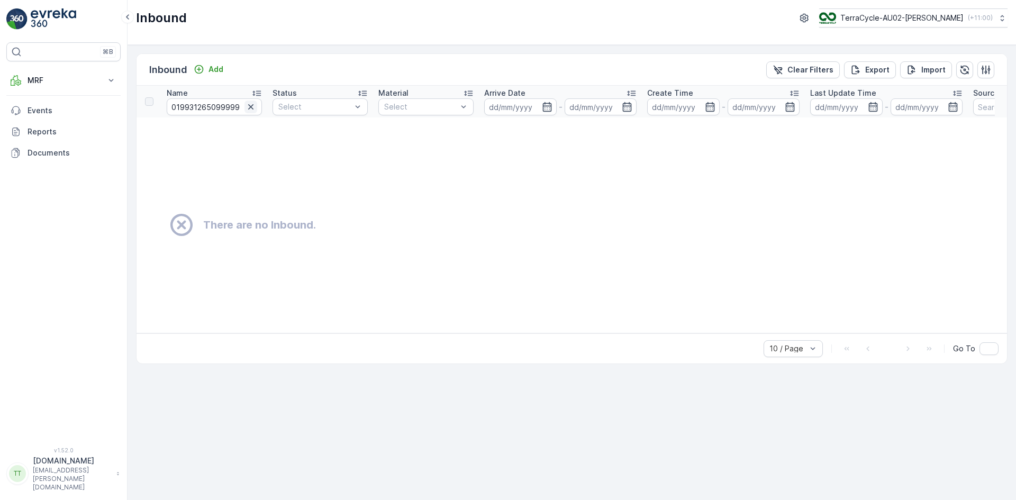
click at [250, 105] on icon "button" at bounding box center [251, 107] width 11 height 11
click at [35, 81] on p "MRF" at bounding box center [64, 80] width 72 height 11
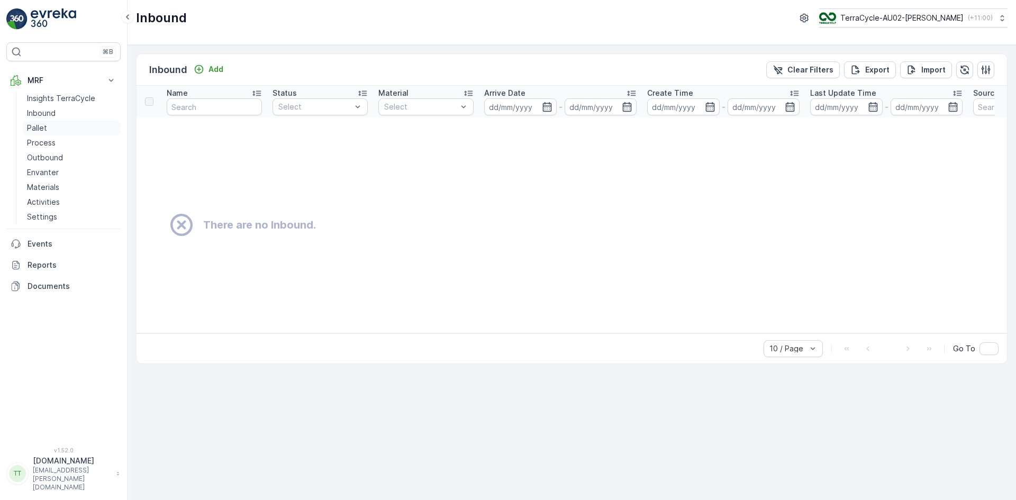
click at [45, 130] on p "Pallet" at bounding box center [37, 128] width 20 height 11
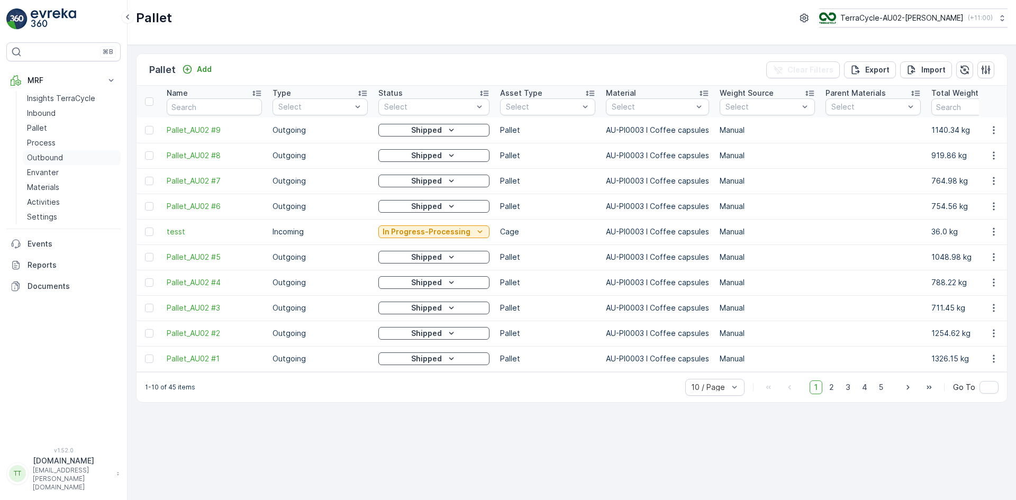
click at [47, 157] on p "Outbound" at bounding box center [45, 157] width 36 height 11
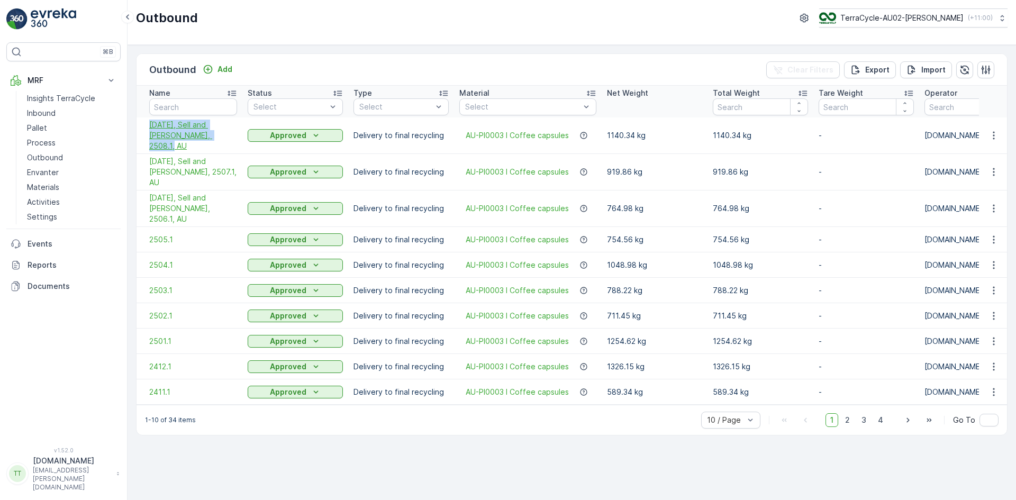
drag, startPoint x: 145, startPoint y: 122, endPoint x: 213, endPoint y: 133, distance: 69.1
click at [213, 133] on td "[DATE], Sell and [PERSON_NAME], 2508.1, AU" at bounding box center [190, 135] width 106 height 37
copy span "[DATE], Sell and [PERSON_NAME], 2508.1, AU"
click at [225, 67] on p "Add" at bounding box center [224, 69] width 15 height 11
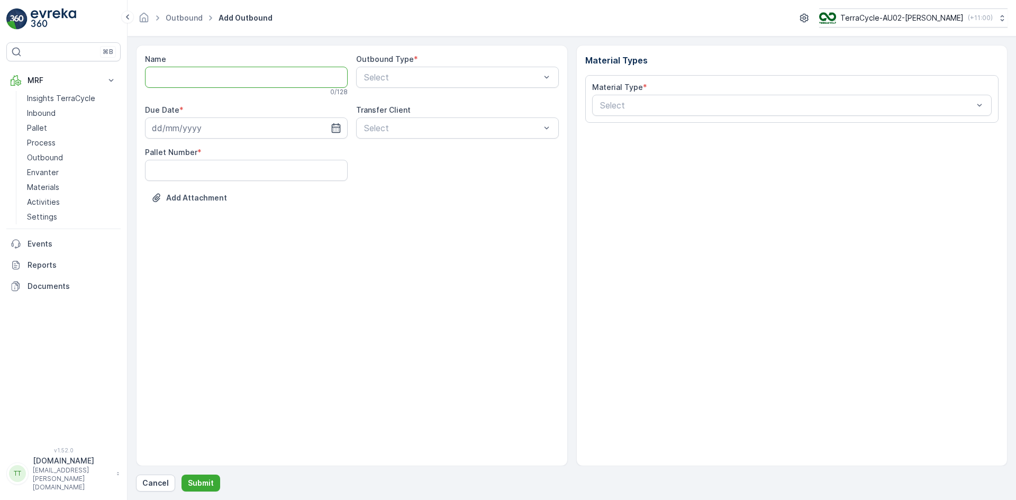
click at [178, 74] on input "Name" at bounding box center [246, 77] width 203 height 21
paste input "[DATE], Sell and [PERSON_NAME], 2508.1, AU"
click at [160, 78] on input "[DATE], Sell and [PERSON_NAME], 2508.1, AU" at bounding box center [246, 77] width 203 height 21
type input "[DATE], Sell and [PERSON_NAME], 2509.1, AU"
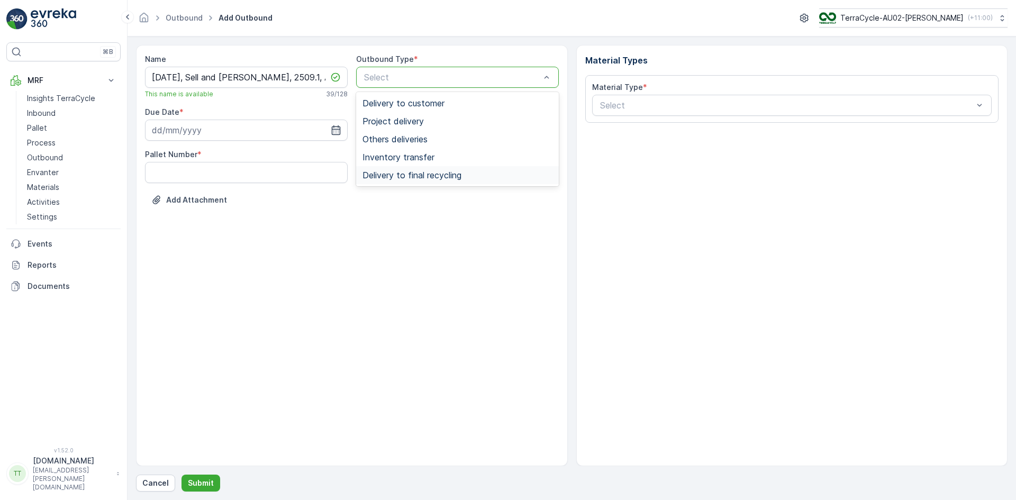
click at [431, 169] on div "Delivery to final recycling" at bounding box center [457, 175] width 203 height 18
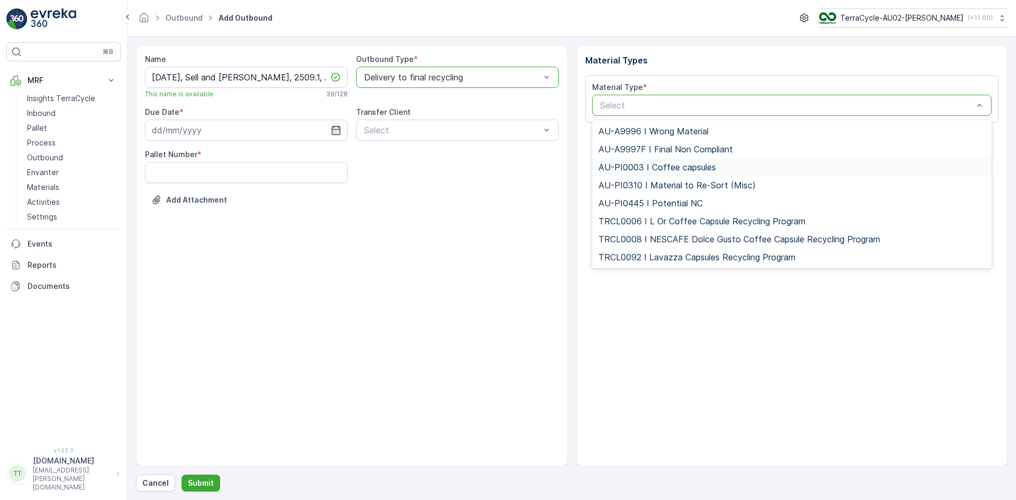
click at [649, 162] on span "AU-PI0003 I Coffee capsules" at bounding box center [656, 167] width 117 height 10
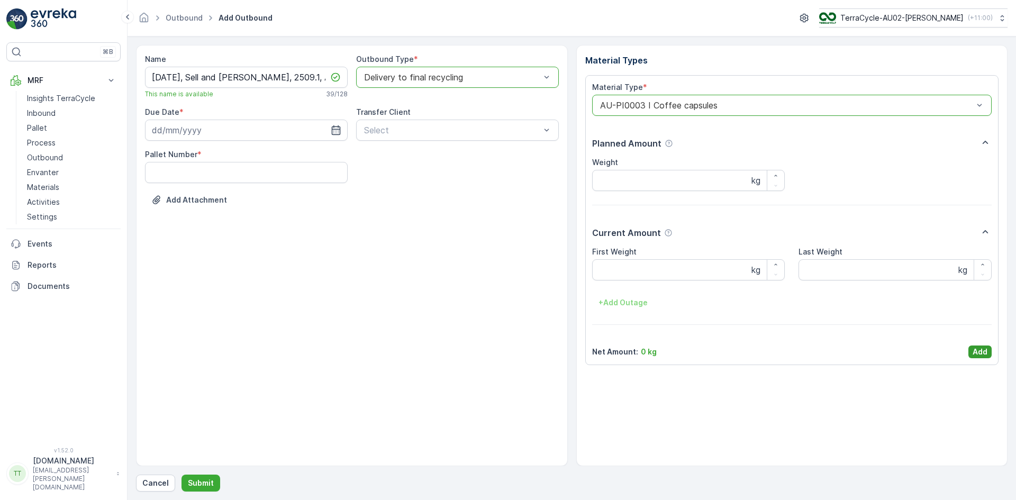
click at [977, 350] on p "Add" at bounding box center [979, 352] width 15 height 11
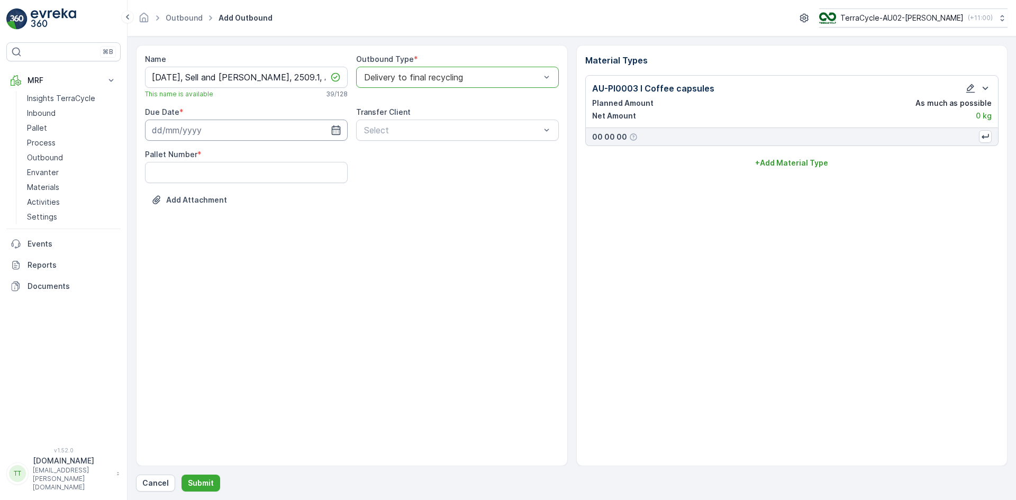
click at [178, 129] on input at bounding box center [246, 130] width 203 height 21
click at [233, 156] on icon "button" at bounding box center [236, 155] width 11 height 11
click at [201, 283] on div "30" at bounding box center [201, 282] width 17 height 17
type input "30.09.2025"
click at [176, 173] on Number "Pallet Number" at bounding box center [246, 172] width 203 height 21
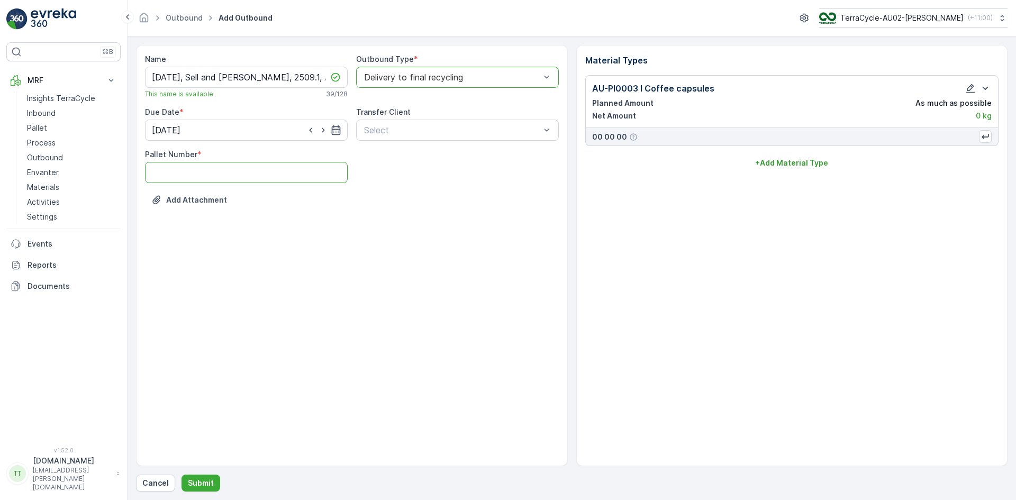
type Number "1"
click at [208, 483] on p "Submit" at bounding box center [201, 483] width 26 height 11
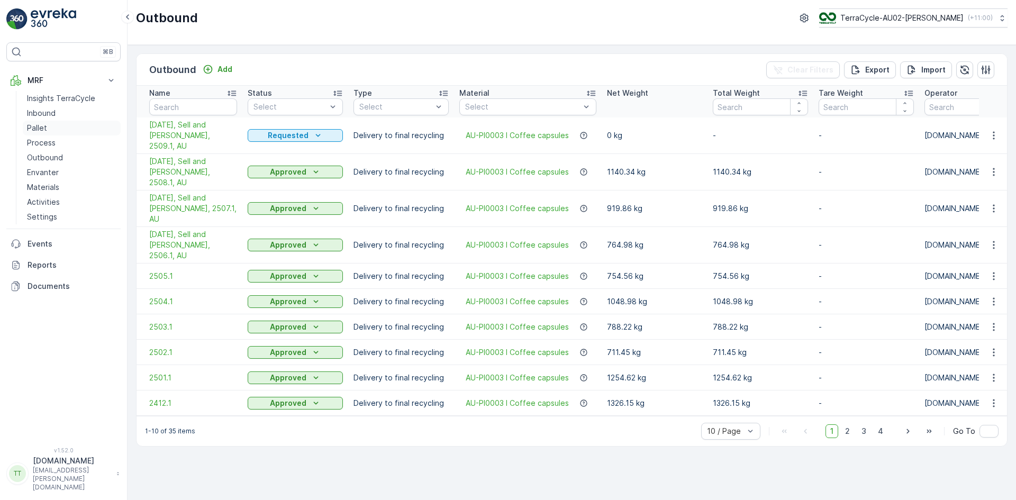
click at [48, 131] on link "Pallet" at bounding box center [72, 128] width 98 height 15
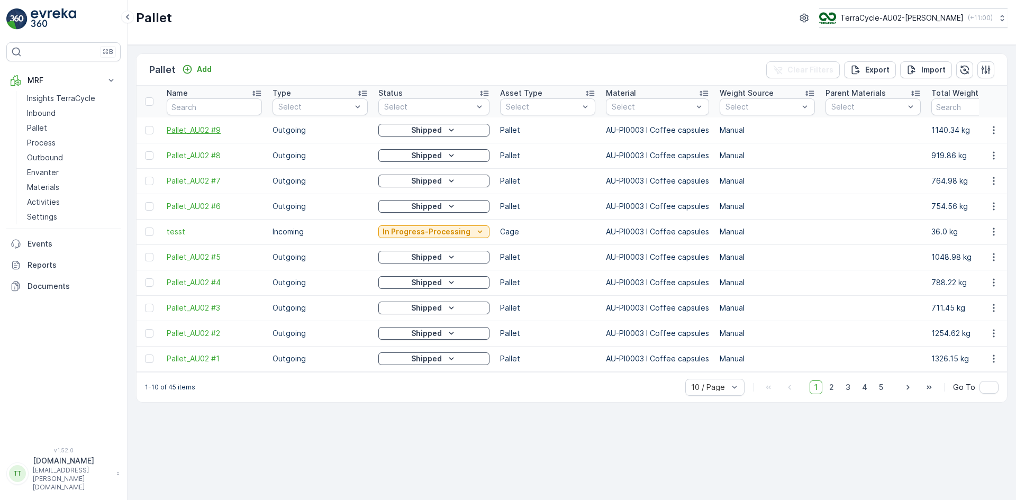
click at [173, 129] on span "Pallet_AU02 #9" at bounding box center [214, 130] width 95 height 11
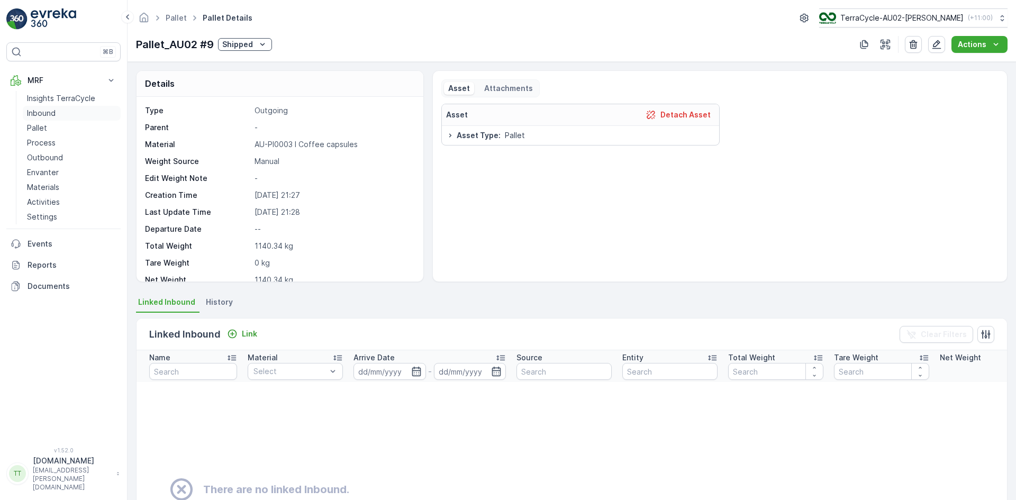
click at [49, 113] on p "Inbound" at bounding box center [41, 113] width 29 height 11
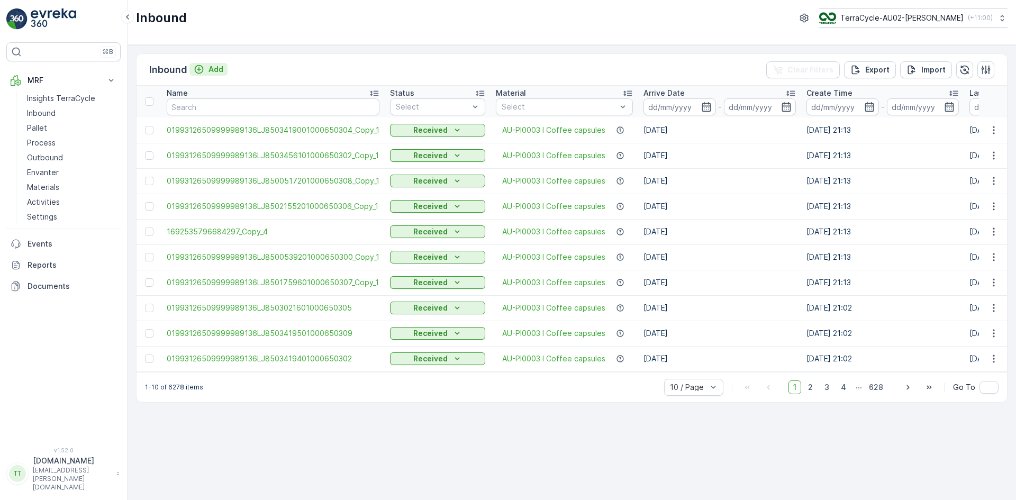
click at [204, 67] on icon "Add" at bounding box center [199, 69] width 11 height 11
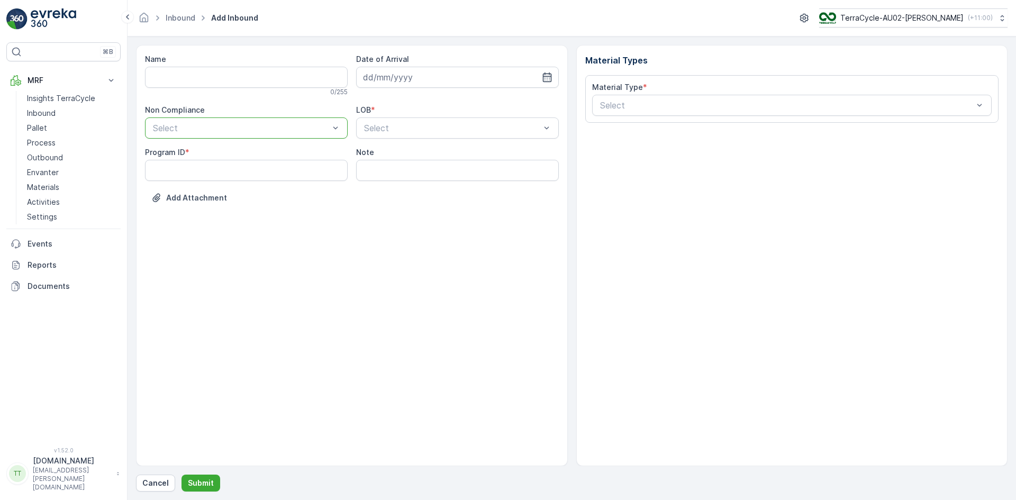
click at [197, 121] on div "Select" at bounding box center [246, 127] width 203 height 21
click at [44, 129] on p "Pallet" at bounding box center [37, 128] width 20 height 11
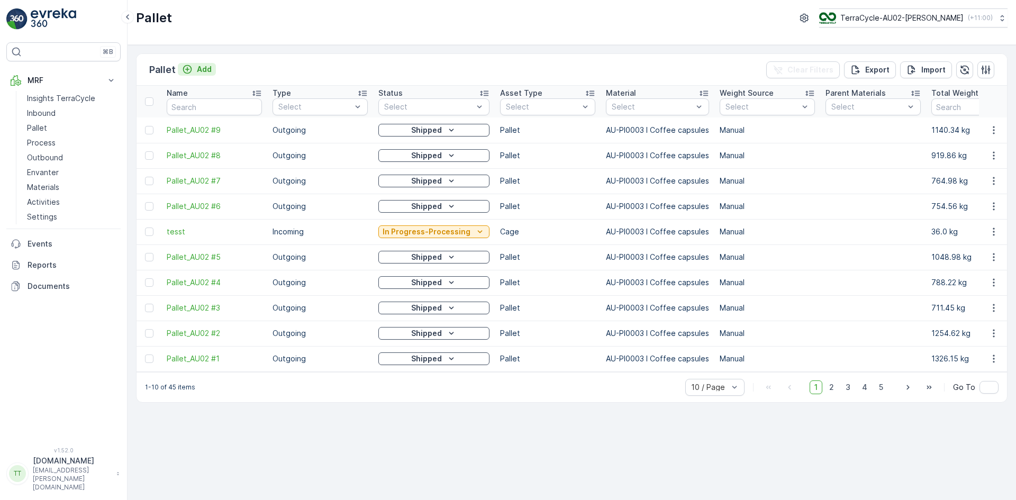
click at [203, 71] on p "Add" at bounding box center [204, 69] width 15 height 11
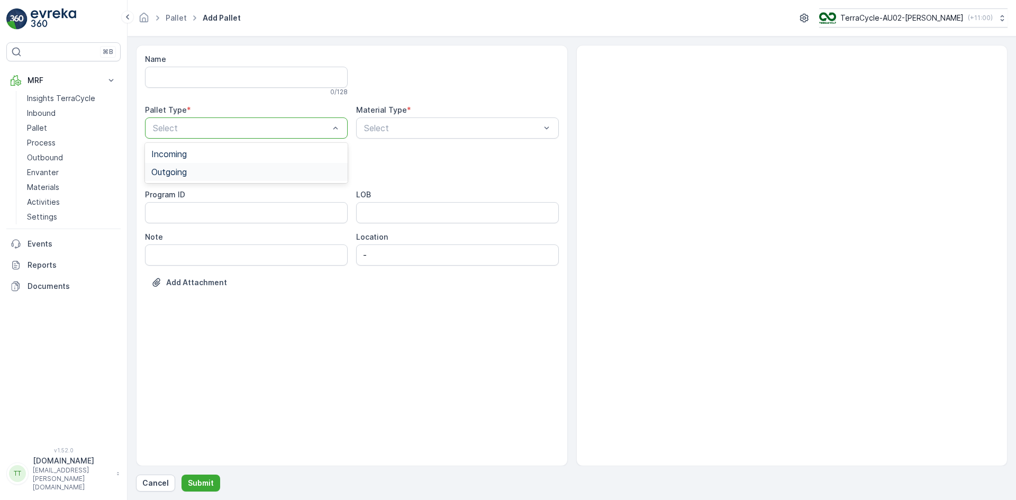
click at [183, 166] on div "Outgoing" at bounding box center [246, 172] width 203 height 18
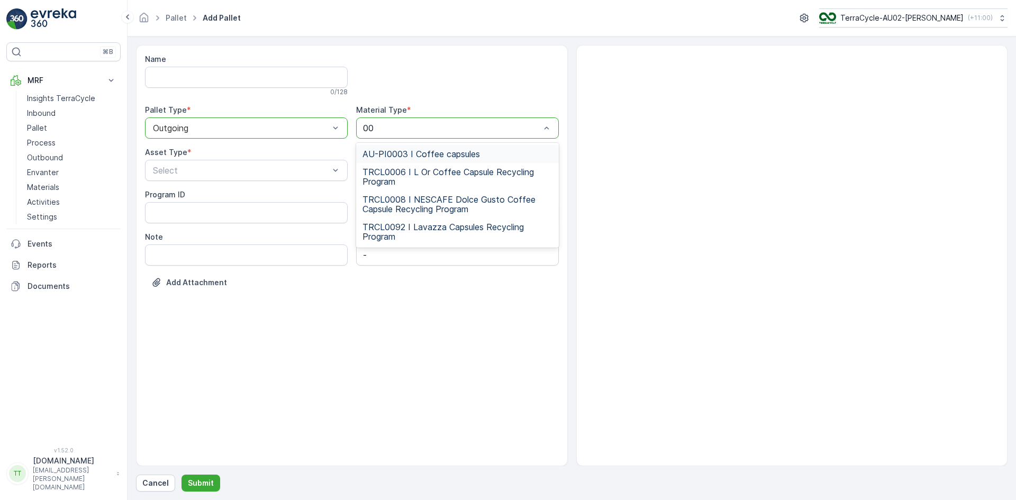
type input "003"
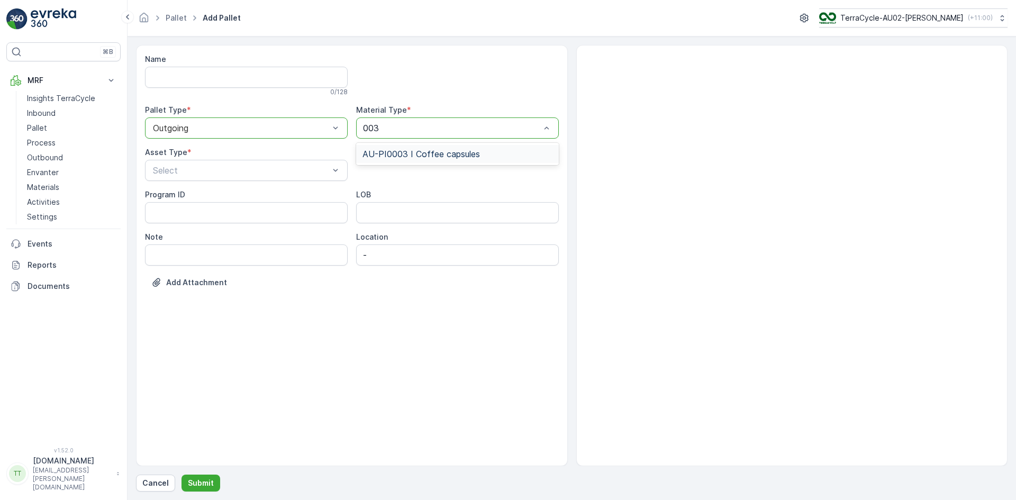
click at [399, 155] on span "AU-PI0003 I Coffee capsules" at bounding box center [420, 154] width 117 height 10
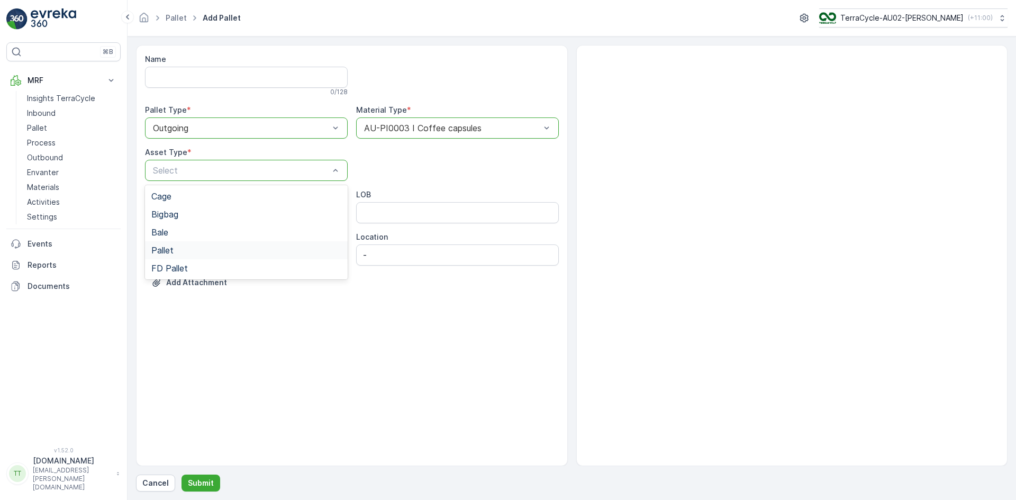
click at [176, 248] on div "Pallet" at bounding box center [246, 251] width 190 height 10
click at [204, 483] on p "Submit" at bounding box center [201, 483] width 26 height 11
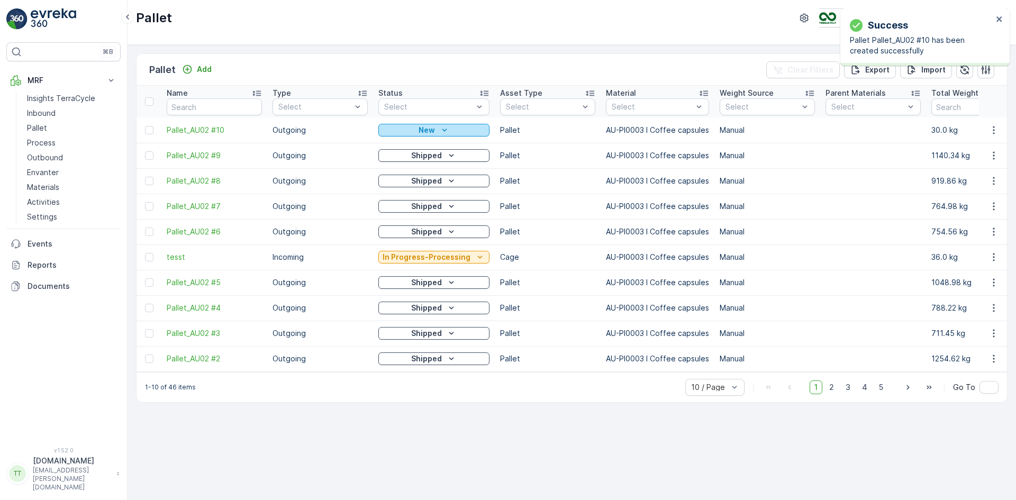
click at [459, 131] on div "New" at bounding box center [434, 130] width 103 height 11
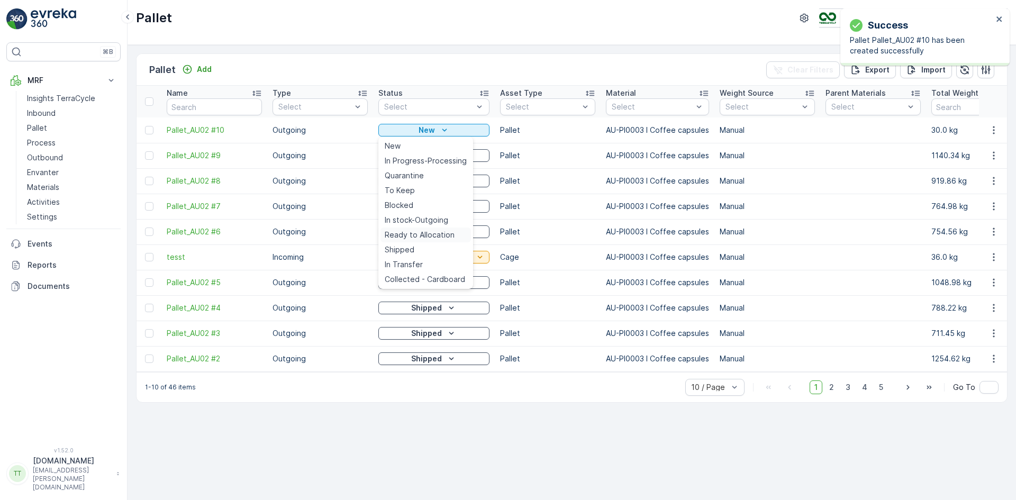
click at [423, 237] on span "Ready to Allocation" at bounding box center [420, 235] width 70 height 11
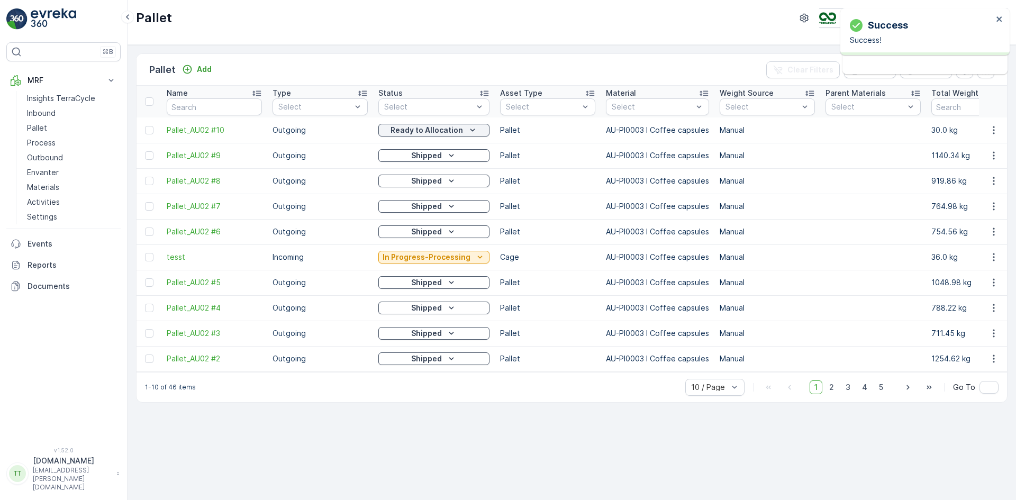
click at [992, 133] on icon "button" at bounding box center [993, 130] width 11 height 11
click at [975, 160] on span "Edit Pallet" at bounding box center [968, 161] width 36 height 11
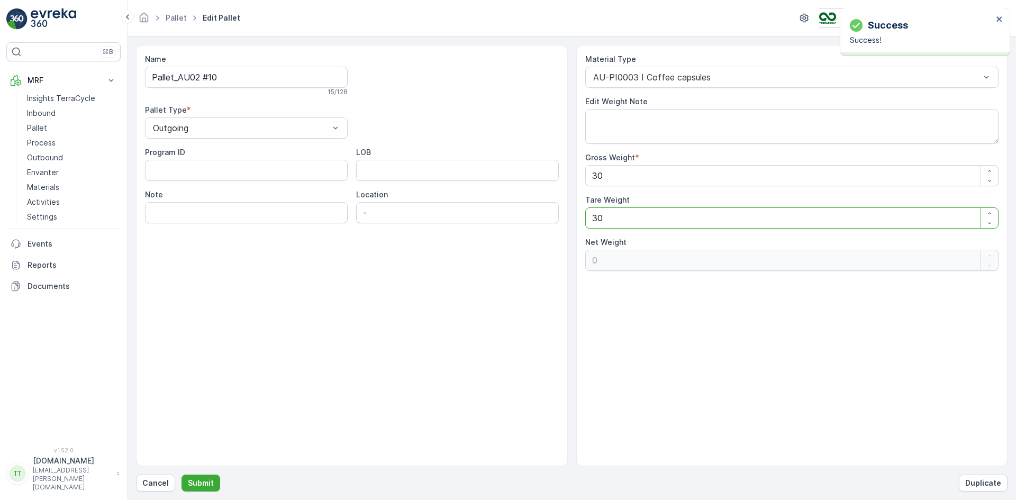
drag, startPoint x: 607, startPoint y: 218, endPoint x: 578, endPoint y: 220, distance: 29.1
click at [578, 220] on div "Material Type AU-PI0003 I Coffee capsules Edit Weight Note Gross Weight * 30 Ta…" at bounding box center [792, 255] width 432 height 421
type Weight "0"
type Weight "30"
type Weight "0"
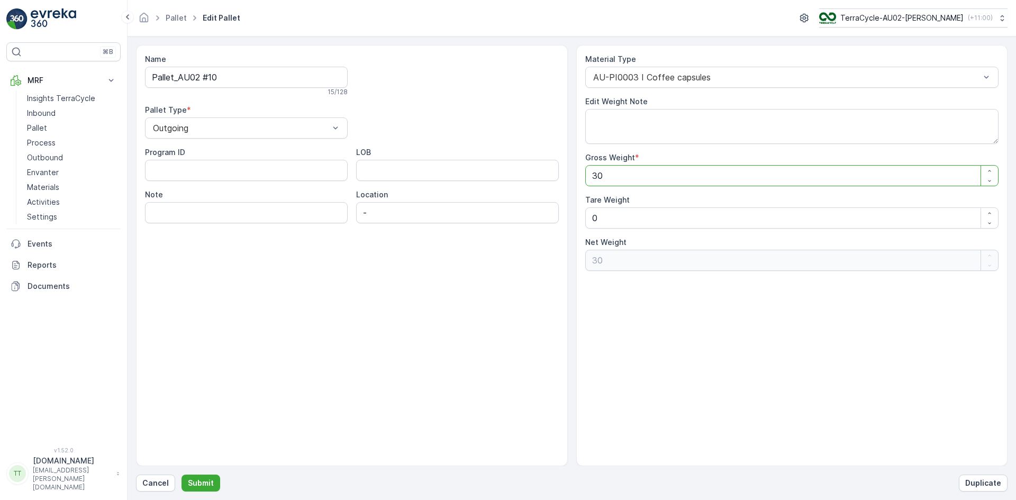
drag, startPoint x: 607, startPoint y: 178, endPoint x: 579, endPoint y: 179, distance: 28.1
click at [579, 179] on div "Material Type AU-PI0003 I Coffee capsules Edit Weight Note Gross Weight * 30 Ta…" at bounding box center [792, 255] width 432 height 421
type Weight "8"
type Weight "83"
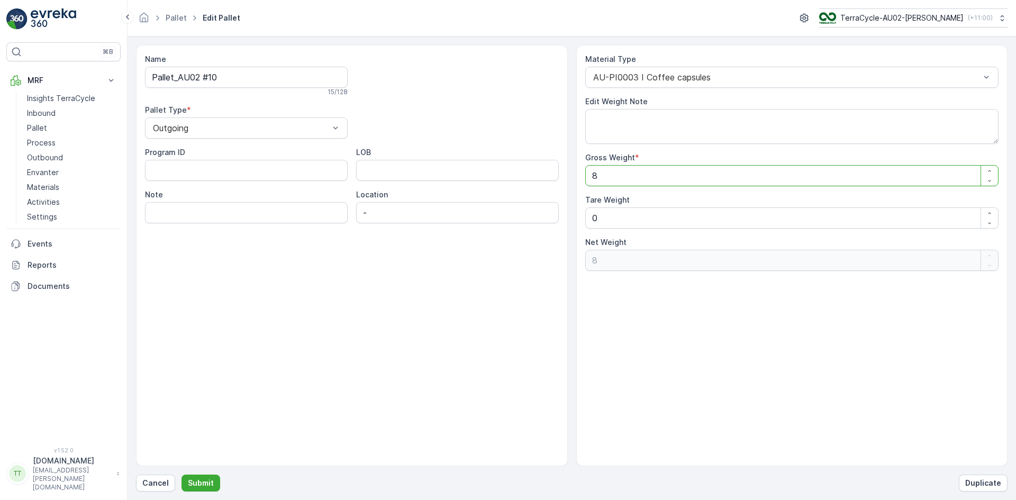
type Weight "83"
type Weight "838"
type Weight "838.1"
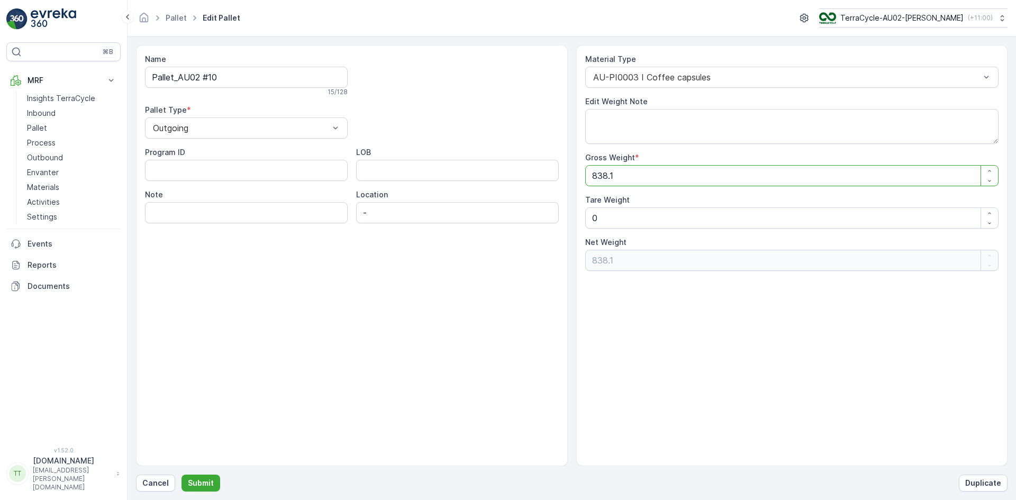
type Weight "838.11"
click at [241, 79] on input "Pallet_AU02 #10" at bounding box center [246, 77] width 203 height 21
click at [195, 480] on p "Submit" at bounding box center [201, 483] width 26 height 11
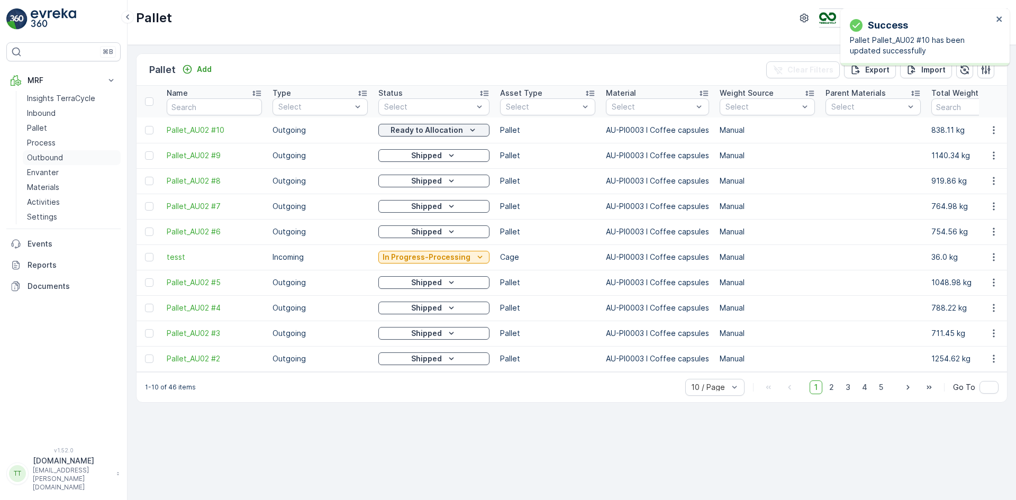
click at [59, 156] on p "Outbound" at bounding box center [45, 157] width 36 height 11
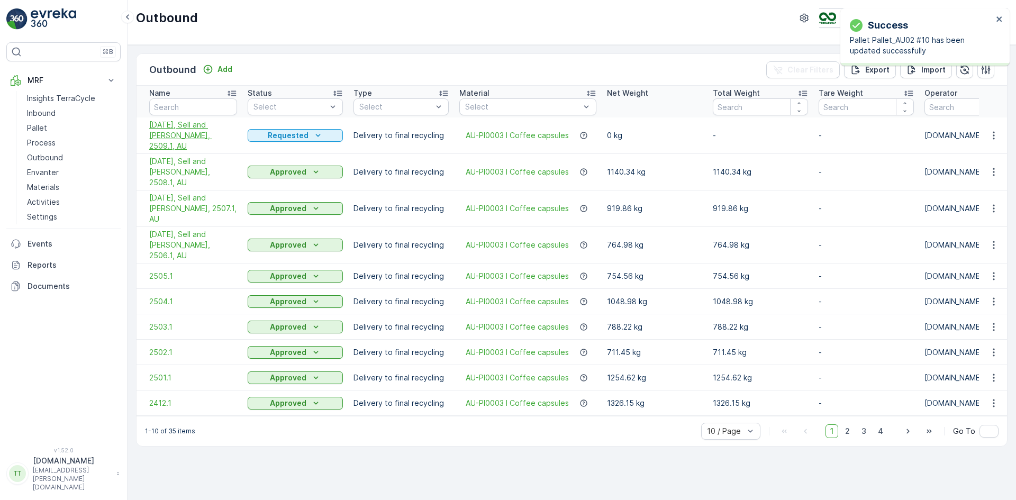
click at [184, 126] on span "09/30/2025, Sell and Parker, 2509.1, AU" at bounding box center [193, 136] width 88 height 32
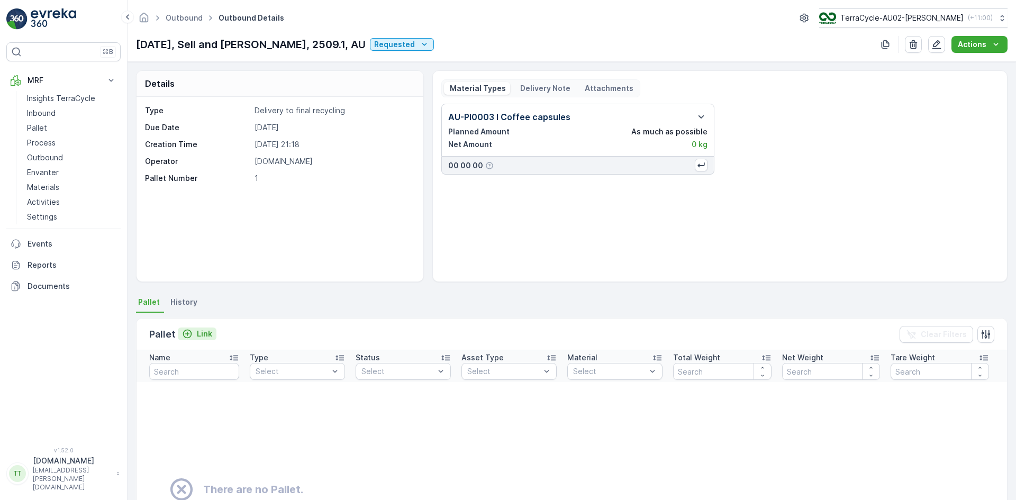
click at [204, 338] on p "Link" at bounding box center [204, 334] width 15 height 11
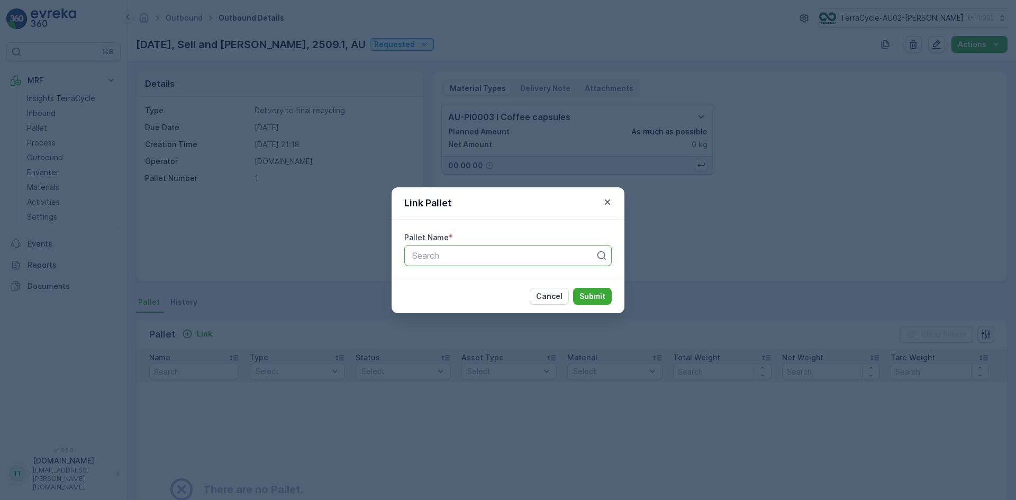
click at [433, 260] on div at bounding box center [503, 256] width 185 height 10
paste input "Pallet_AU02 #10"
type input "Pallet_AU02 #10"
click at [436, 279] on span "Pallet_AU02 #10" at bounding box center [443, 282] width 65 height 10
click at [585, 295] on p "Submit" at bounding box center [592, 296] width 26 height 11
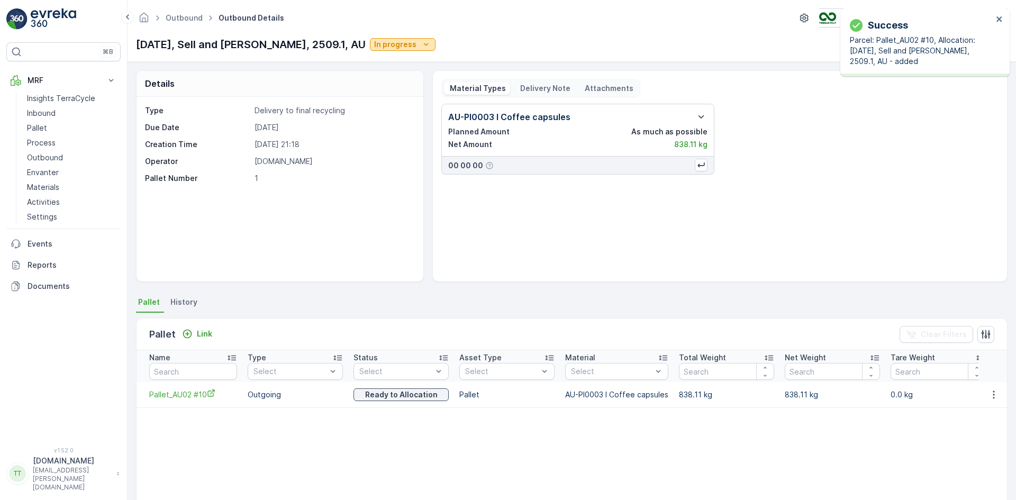
click at [373, 39] on button "In progress" at bounding box center [403, 44] width 66 height 13
click at [378, 86] on span "Completed" at bounding box center [370, 90] width 40 height 11
click at [51, 129] on link "Pallet" at bounding box center [72, 128] width 98 height 15
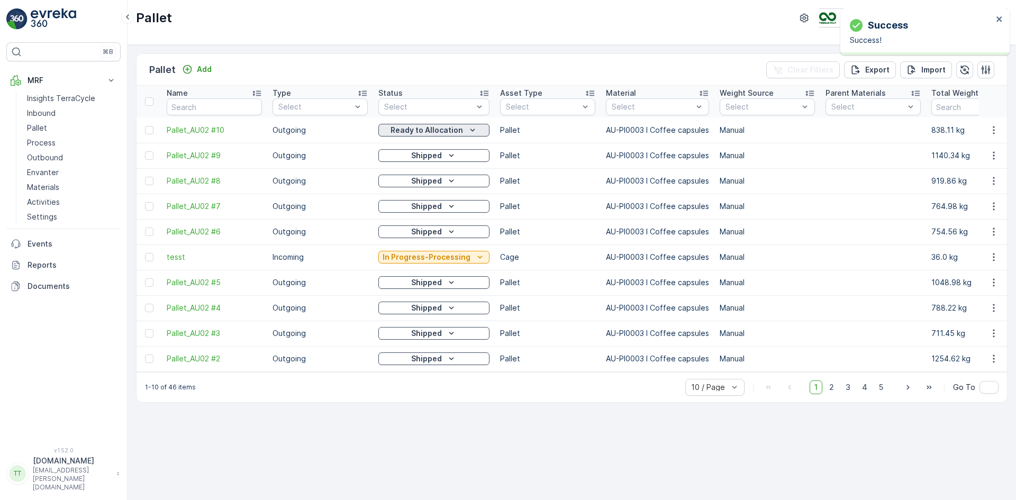
click at [460, 131] on div "Ready to Allocation" at bounding box center [434, 130] width 103 height 11
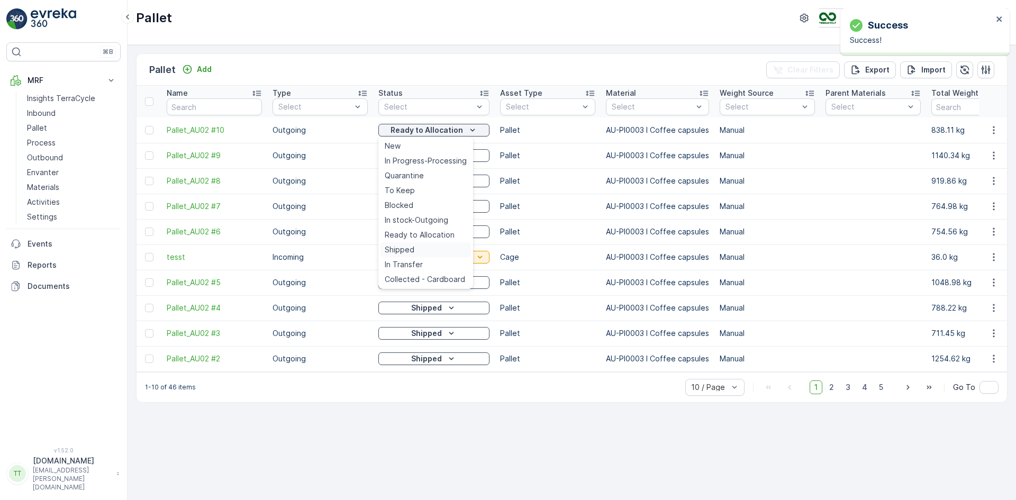
click at [414, 247] on div "Shipped" at bounding box center [425, 249] width 90 height 15
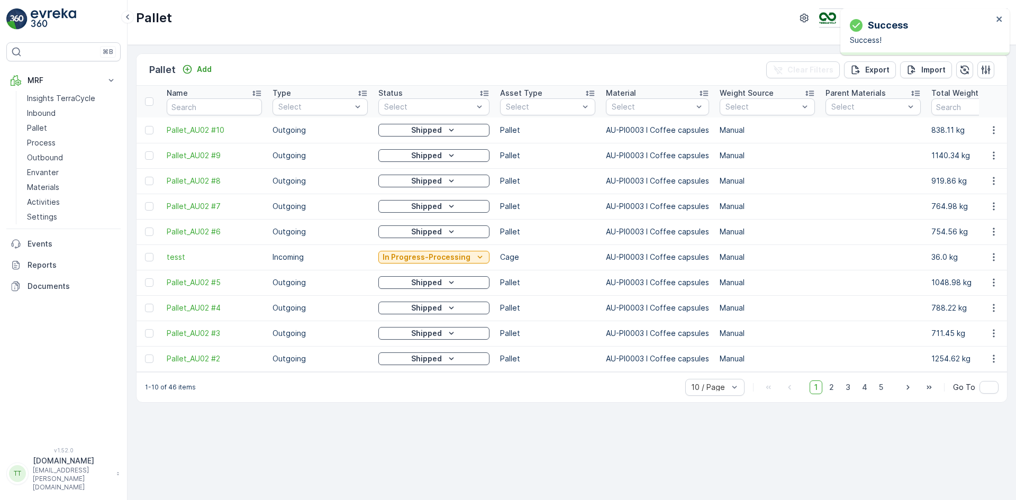
click at [841, 157] on td at bounding box center [873, 155] width 106 height 25
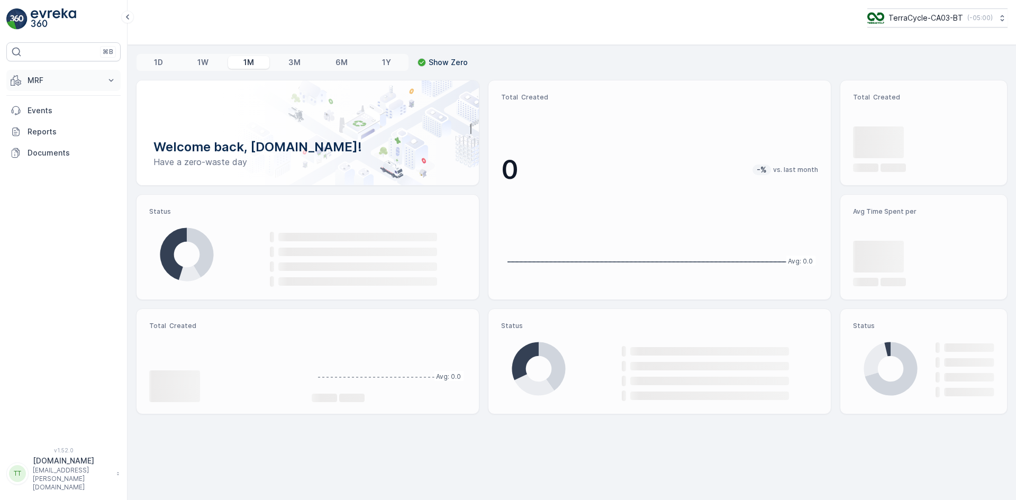
click at [49, 81] on p "MRF" at bounding box center [64, 80] width 72 height 11
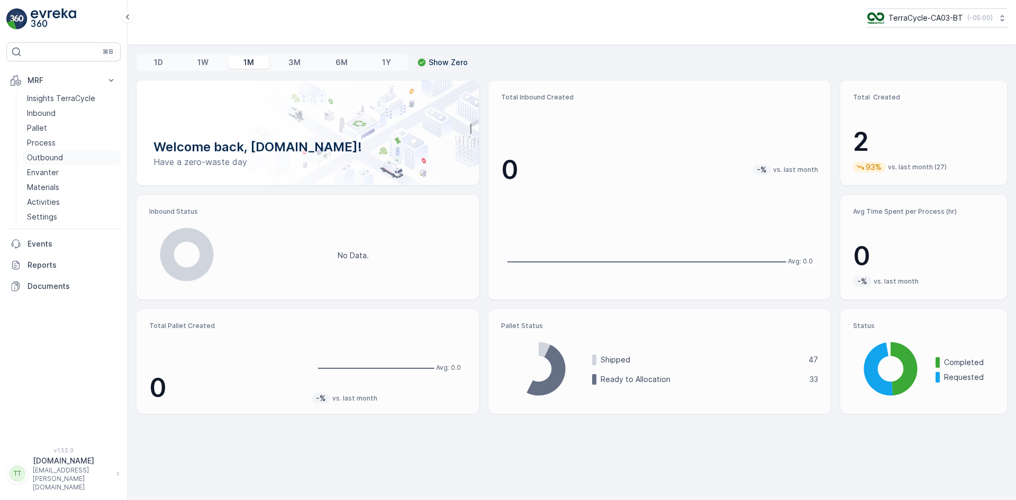
click at [58, 155] on p "Outbound" at bounding box center [45, 157] width 36 height 11
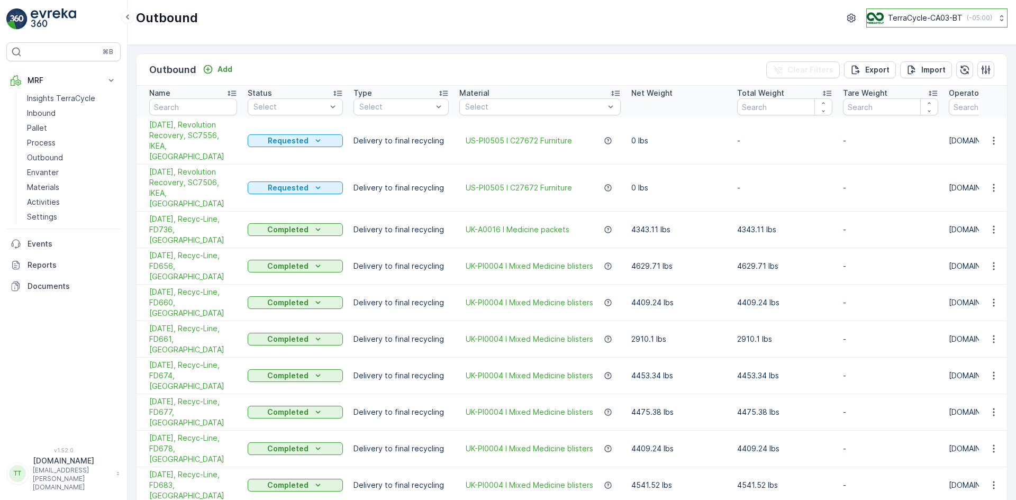
click at [921, 15] on p "TerraCycle-CA03-BT" at bounding box center [925, 18] width 75 height 11
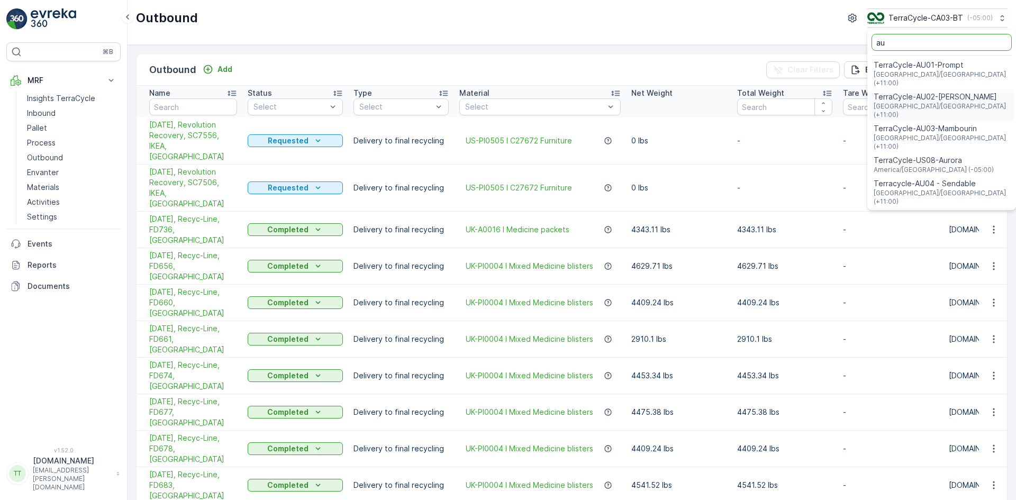
type input "au"
click at [924, 102] on span "[GEOGRAPHIC_DATA]/[GEOGRAPHIC_DATA] (+11:00)" at bounding box center [942, 110] width 136 height 17
